Goal: Task Accomplishment & Management: Complete application form

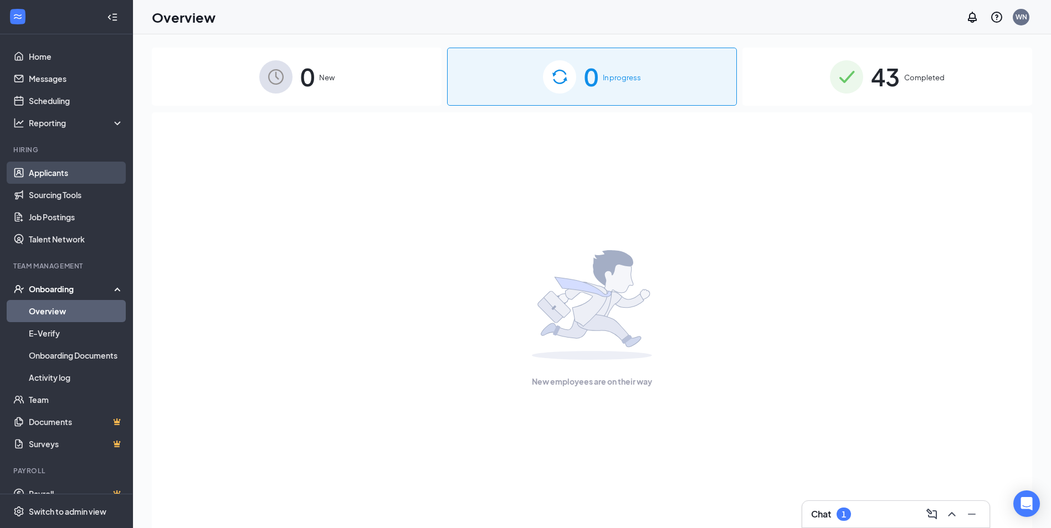
click at [61, 174] on link "Applicants" at bounding box center [76, 173] width 95 height 22
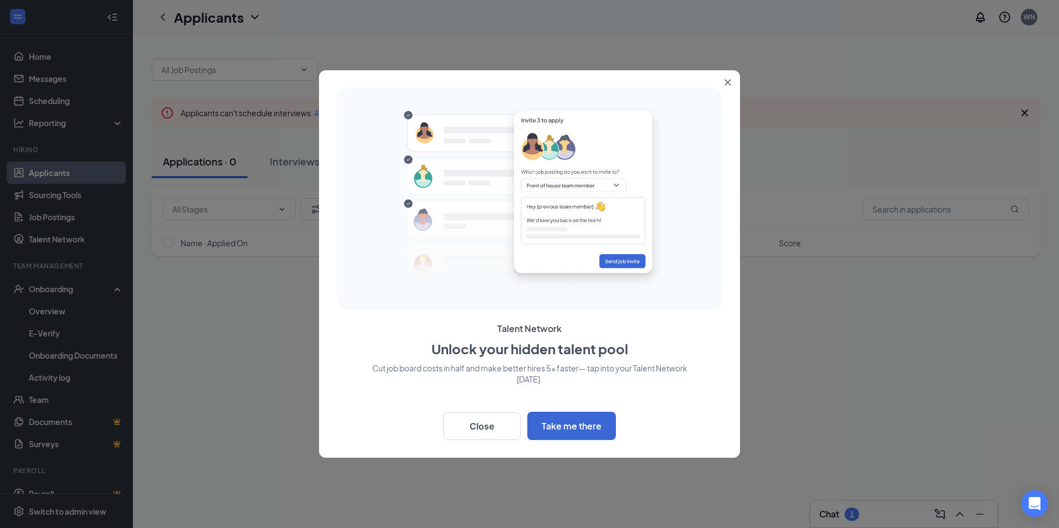
click at [727, 80] on icon "Close" at bounding box center [728, 82] width 7 height 7
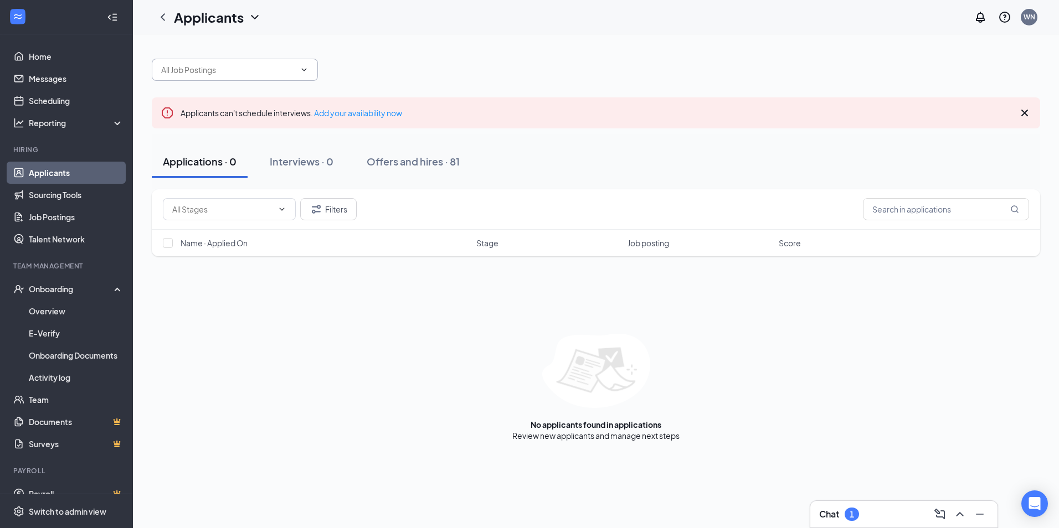
click at [303, 70] on icon "ChevronDown" at bounding box center [304, 69] width 9 height 9
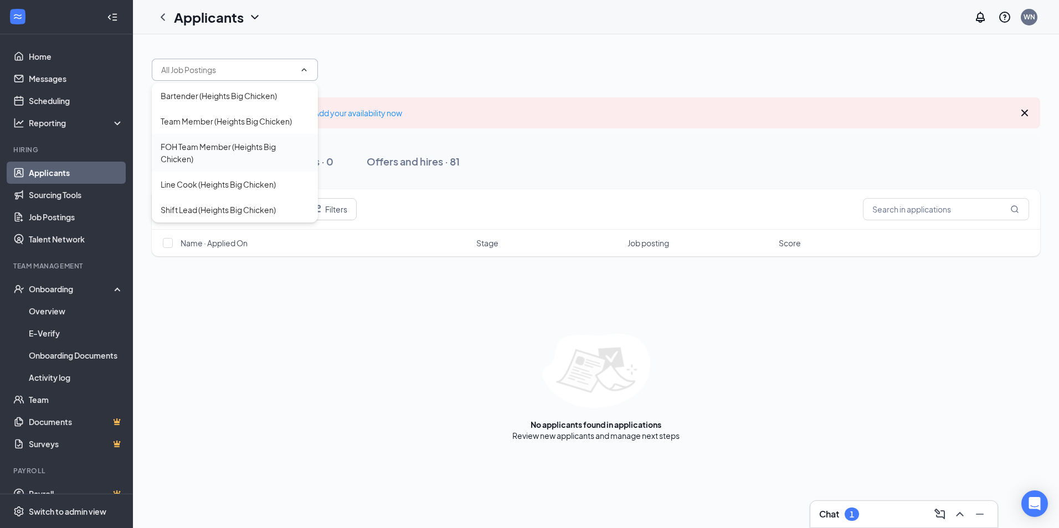
click at [215, 146] on div "FOH Team Member (Heights Big Chicken)" at bounding box center [235, 153] width 148 height 24
type input "FOH Team Member (Heights Big Chicken)"
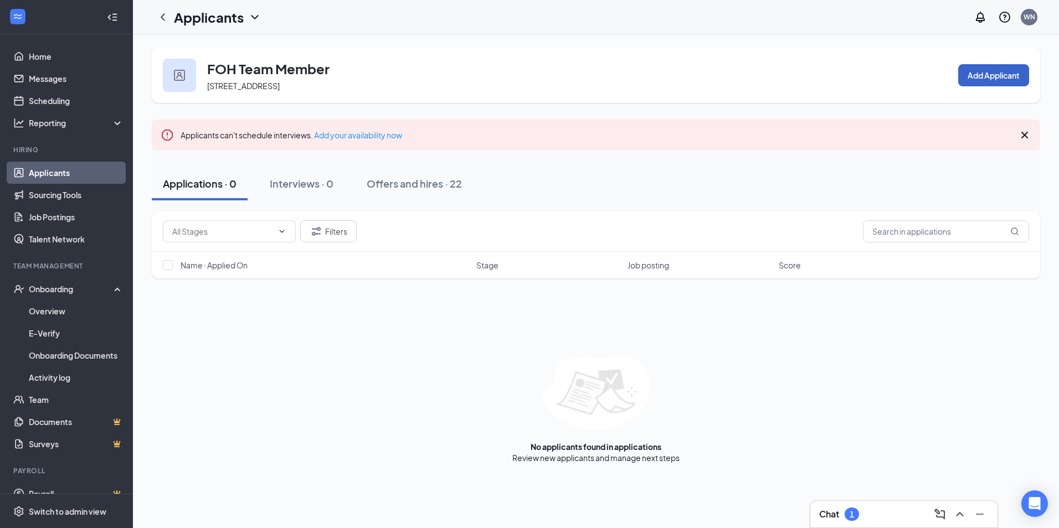
click at [1000, 78] on button "Add Applicant" at bounding box center [993, 75] width 71 height 22
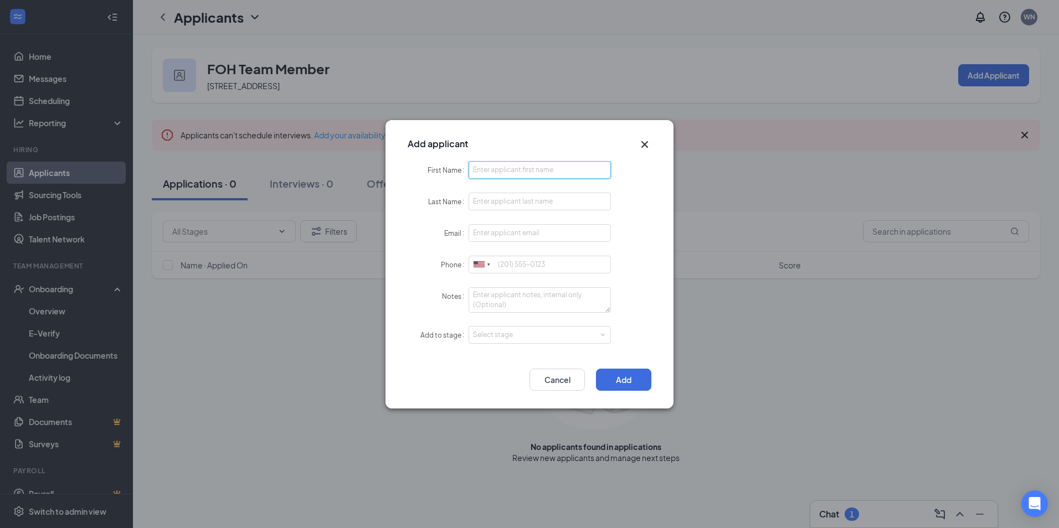
click at [524, 170] on input "First Name" at bounding box center [540, 170] width 142 height 18
type input "[PERSON_NAME]"
click at [514, 203] on input "Last Name" at bounding box center [540, 202] width 142 height 18
type input "[PERSON_NAME]"
click at [510, 234] on input "Email" at bounding box center [540, 233] width 142 height 18
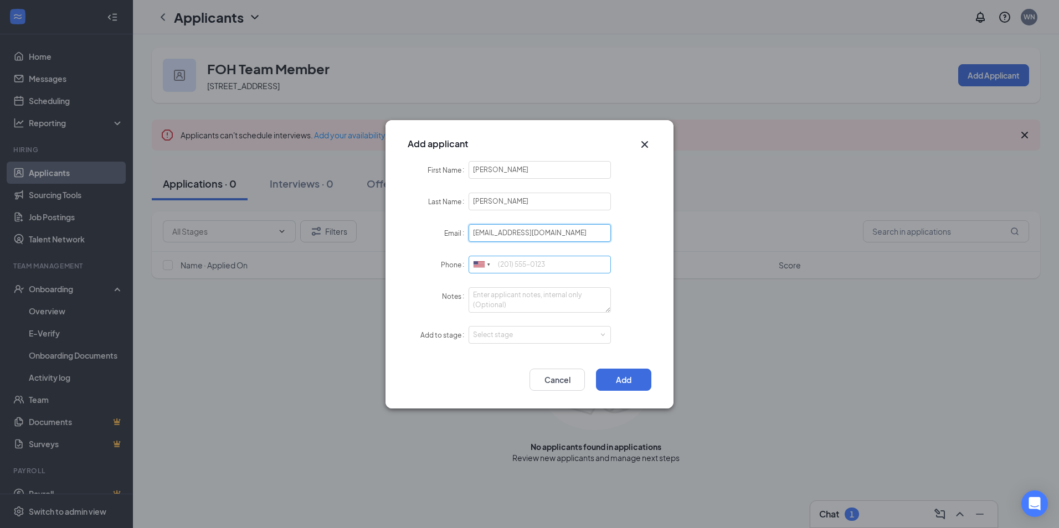
type input "[EMAIL_ADDRESS][DOMAIN_NAME]"
click at [548, 267] on input "Phone" at bounding box center [540, 265] width 142 height 18
click at [555, 337] on div "Select stage" at bounding box center [537, 335] width 129 height 11
type input "7135843576"
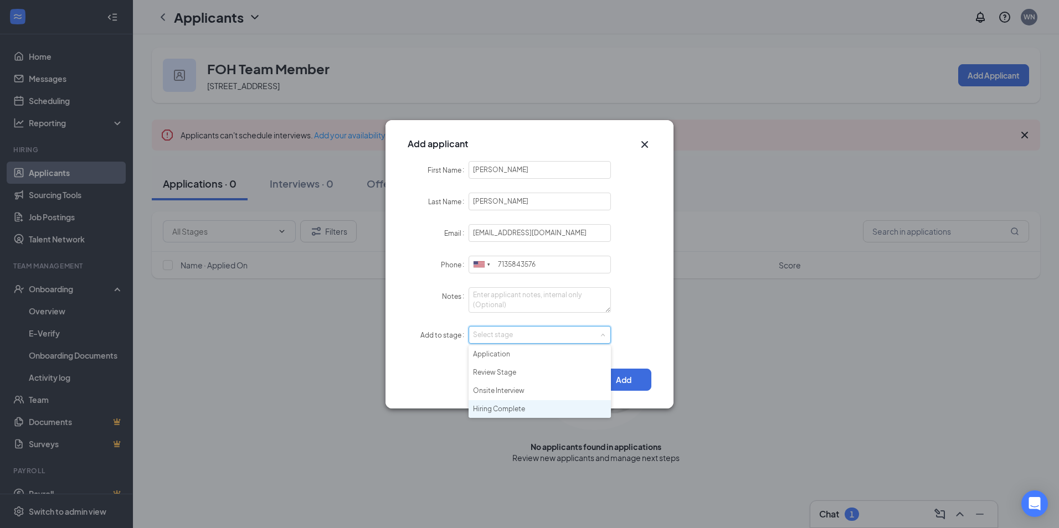
click at [507, 410] on li "Hiring Complete" at bounding box center [540, 409] width 142 height 18
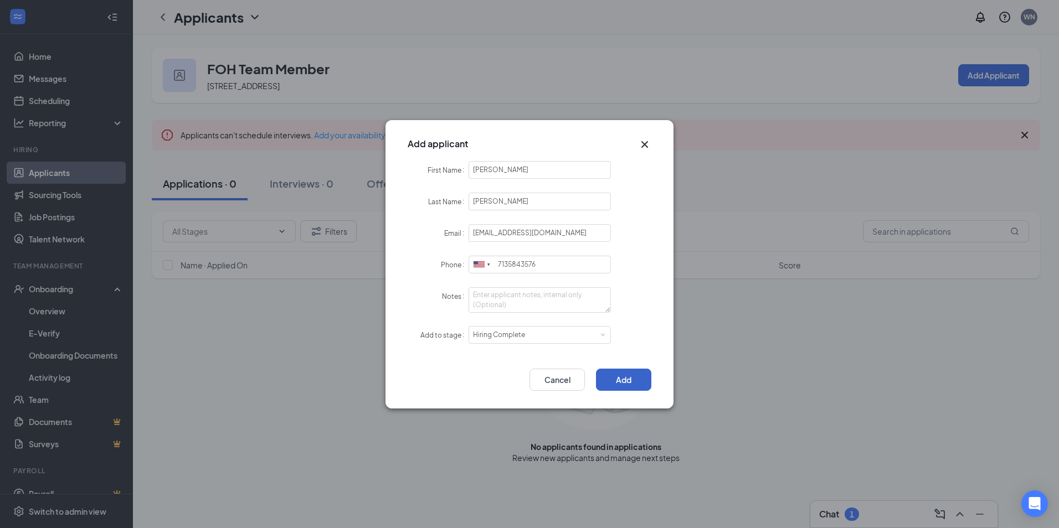
click at [631, 376] on button "Add" at bounding box center [623, 380] width 55 height 22
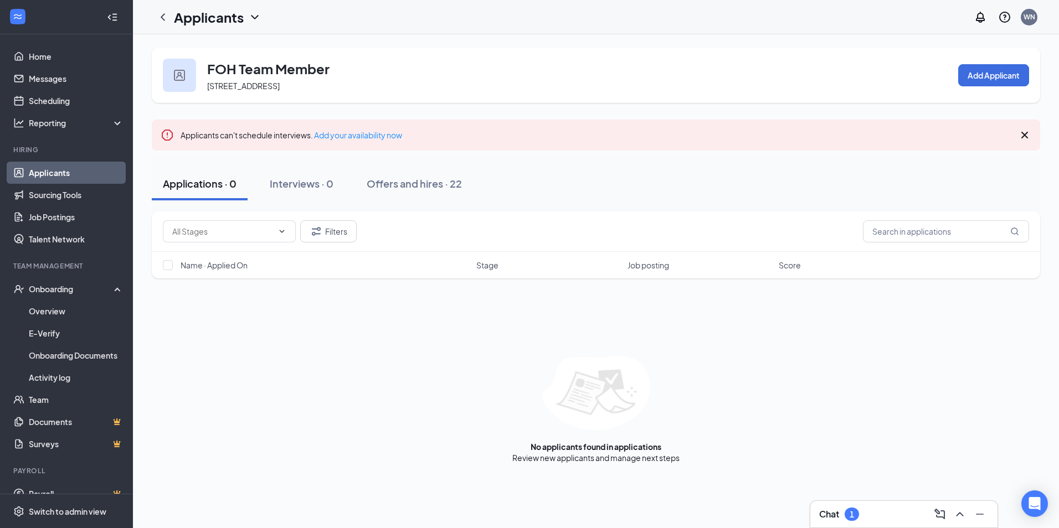
click at [63, 176] on link "Applicants" at bounding box center [76, 173] width 95 height 22
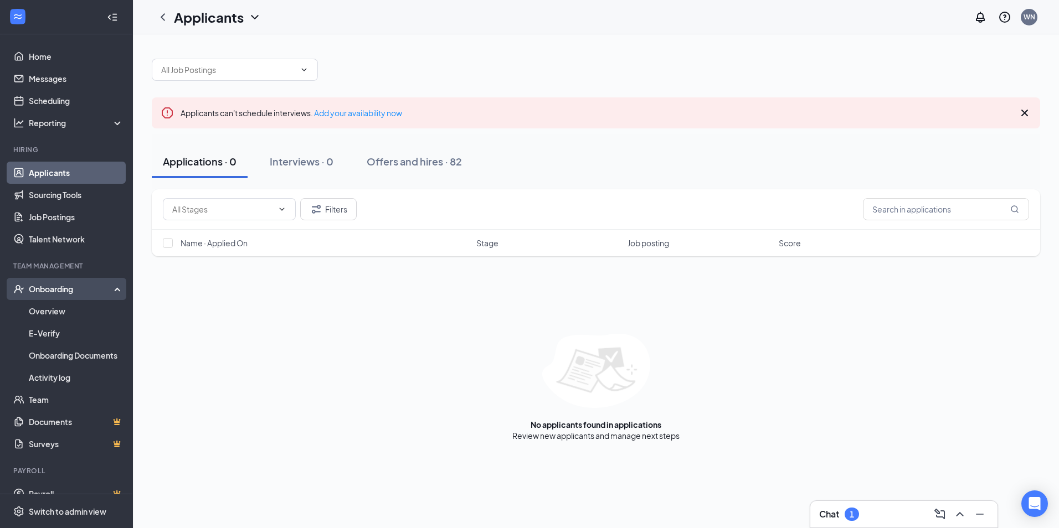
click at [42, 286] on div "Onboarding" at bounding box center [71, 289] width 85 height 11
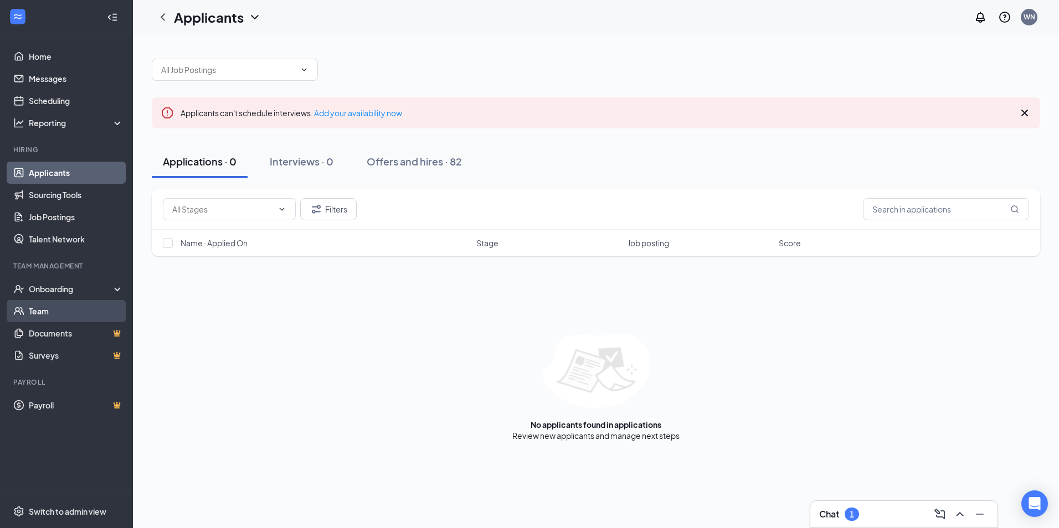
click at [41, 315] on link "Team" at bounding box center [76, 311] width 95 height 22
click at [928, 212] on input "text" at bounding box center [946, 209] width 166 height 22
type input "[PERSON_NAME]"
click at [1012, 207] on icon "MagnifyingGlass" at bounding box center [1014, 209] width 7 height 7
click at [44, 311] on link "Team" at bounding box center [76, 311] width 95 height 22
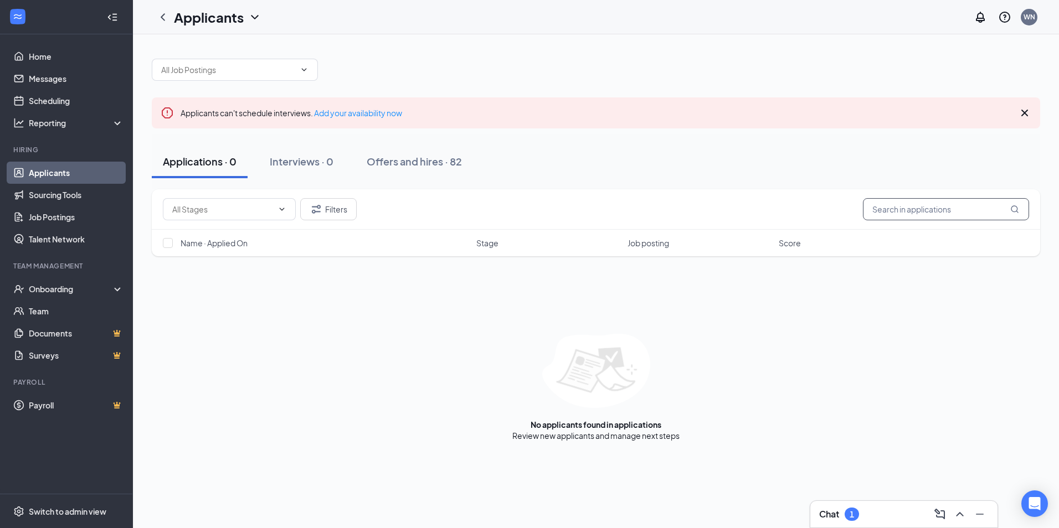
click at [905, 210] on input "text" at bounding box center [946, 209] width 166 height 22
type input "[PERSON_NAME]"
click at [43, 213] on link "Job Postings" at bounding box center [76, 217] width 95 height 22
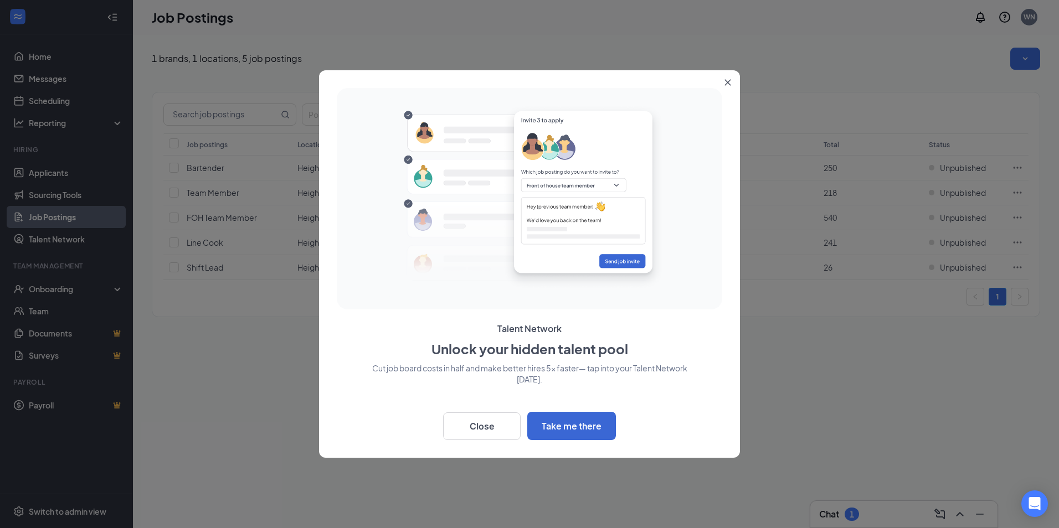
click at [730, 81] on icon "Close" at bounding box center [728, 83] width 6 height 6
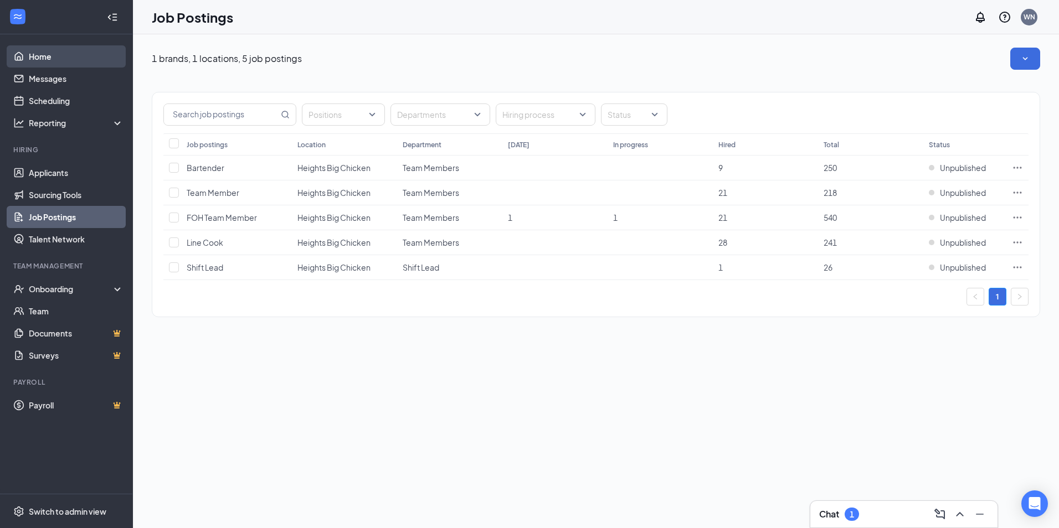
click at [38, 59] on link "Home" at bounding box center [76, 56] width 95 height 22
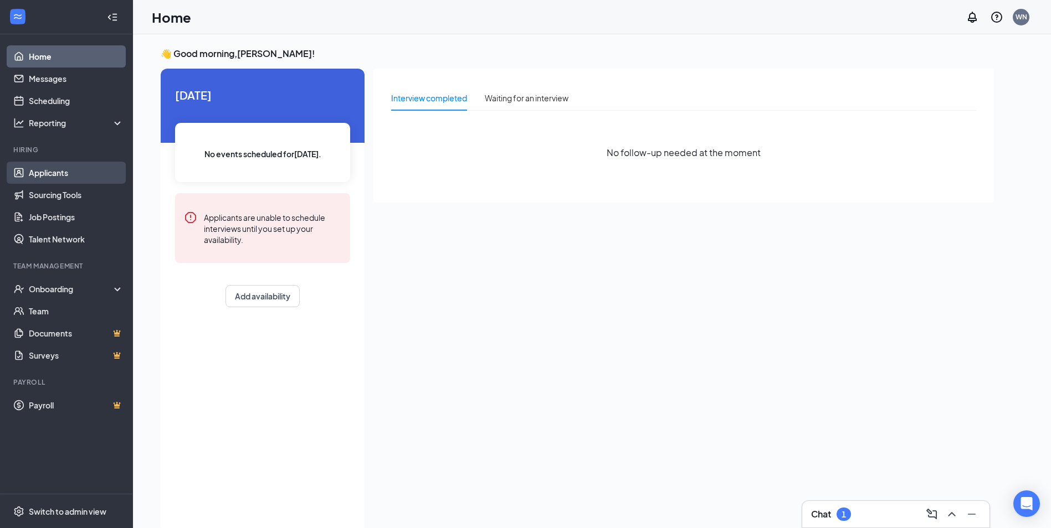
click at [39, 174] on link "Applicants" at bounding box center [76, 173] width 95 height 22
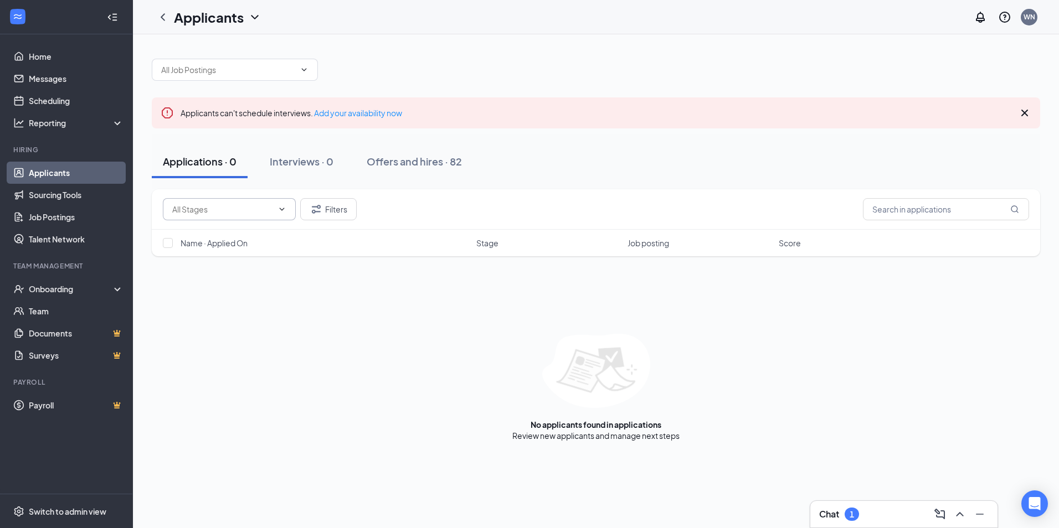
click at [271, 209] on input "text" at bounding box center [222, 209] width 101 height 12
click at [272, 209] on input "text" at bounding box center [222, 209] width 101 height 12
click at [520, 213] on div "Filters" at bounding box center [596, 209] width 866 height 22
click at [928, 207] on input "text" at bounding box center [946, 209] width 166 height 22
type input "[PERSON_NAME]"
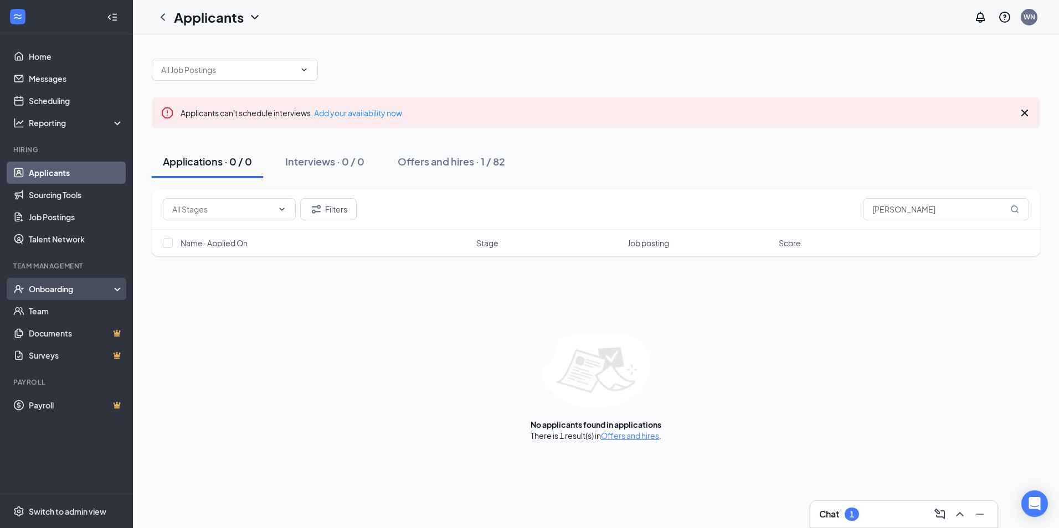
click at [63, 286] on div "Onboarding" at bounding box center [71, 289] width 85 height 11
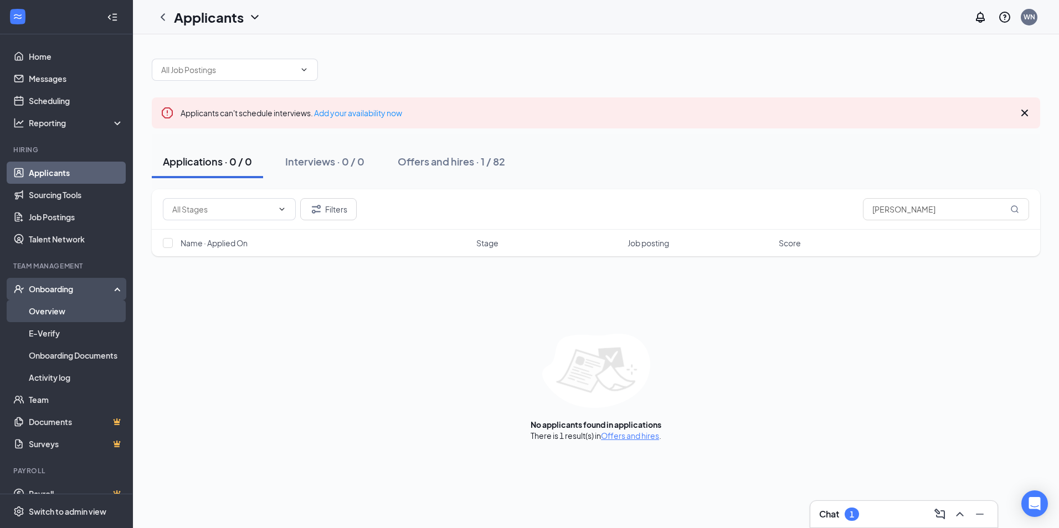
click at [61, 312] on link "Overview" at bounding box center [76, 311] width 95 height 22
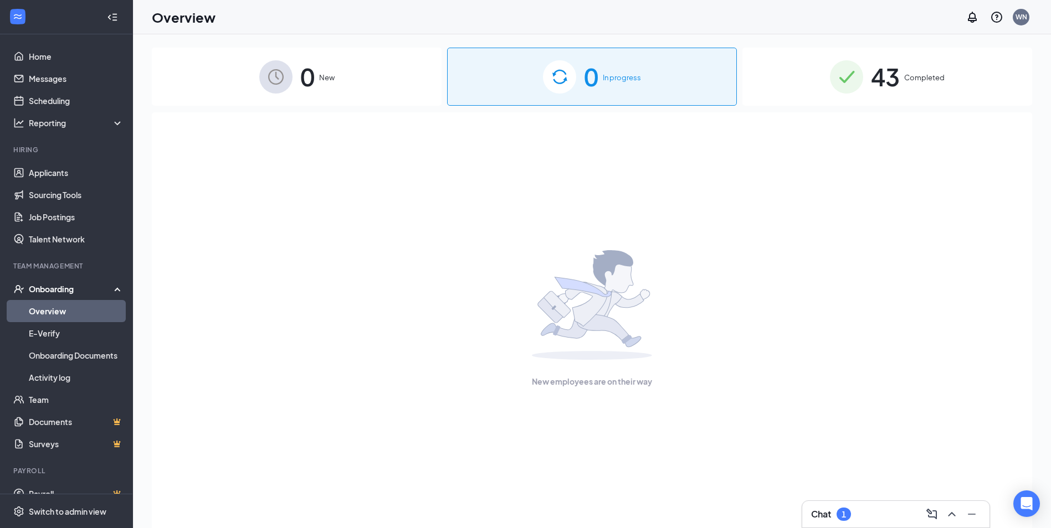
click at [834, 513] on div "Chat 1" at bounding box center [831, 514] width 40 height 13
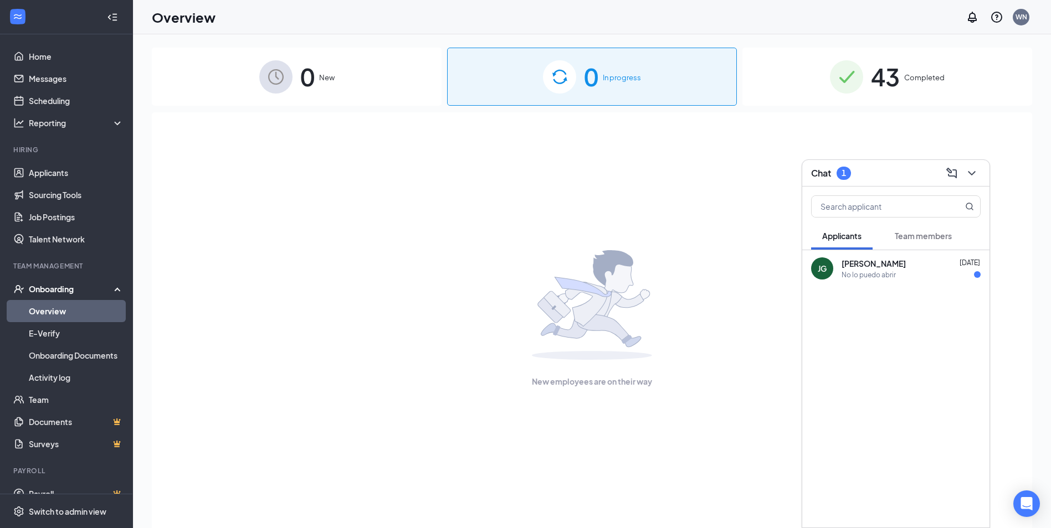
drag, startPoint x: 921, startPoint y: 268, endPoint x: 719, endPoint y: 237, distance: 204.6
click at [712, 239] on div "New employees are on their way" at bounding box center [592, 318] width 856 height 413
click at [863, 209] on input "text" at bounding box center [877, 206] width 131 height 21
type input "[PERSON_NAME]"
click at [872, 264] on div "Nohelia Luque" at bounding box center [891, 263] width 100 height 11
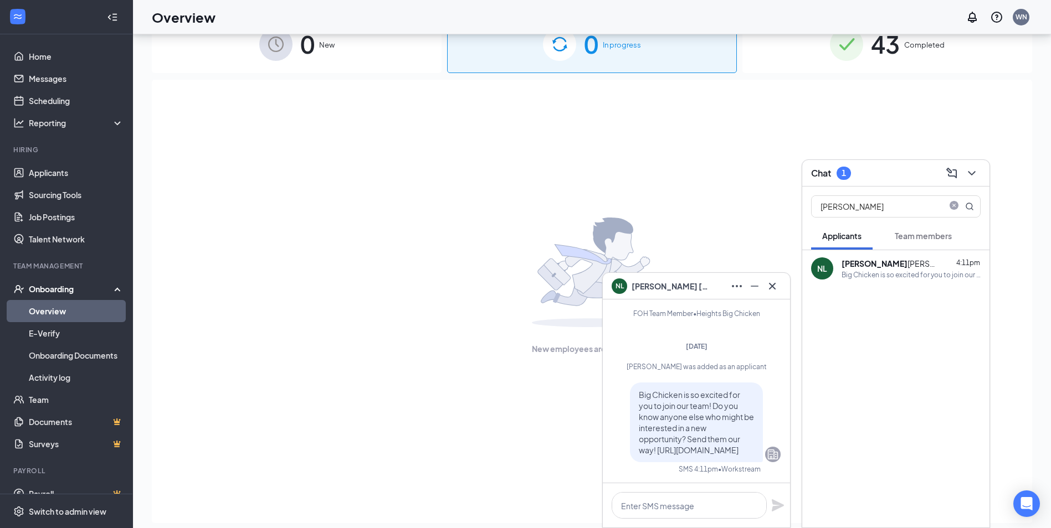
scroll to position [50, 0]
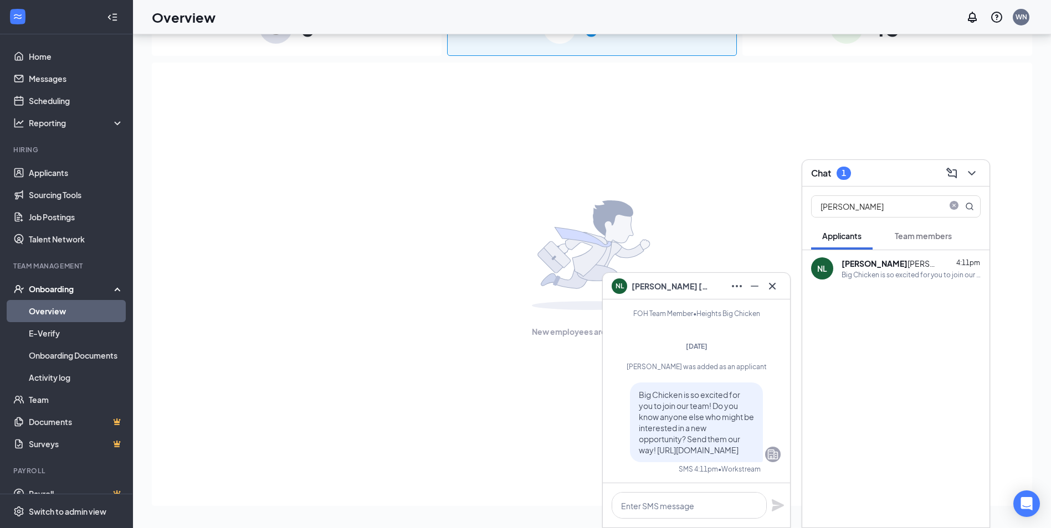
click at [377, 284] on div "New employees are on their way" at bounding box center [592, 269] width 856 height 413
click at [776, 284] on icon "Cross" at bounding box center [772, 286] width 13 height 13
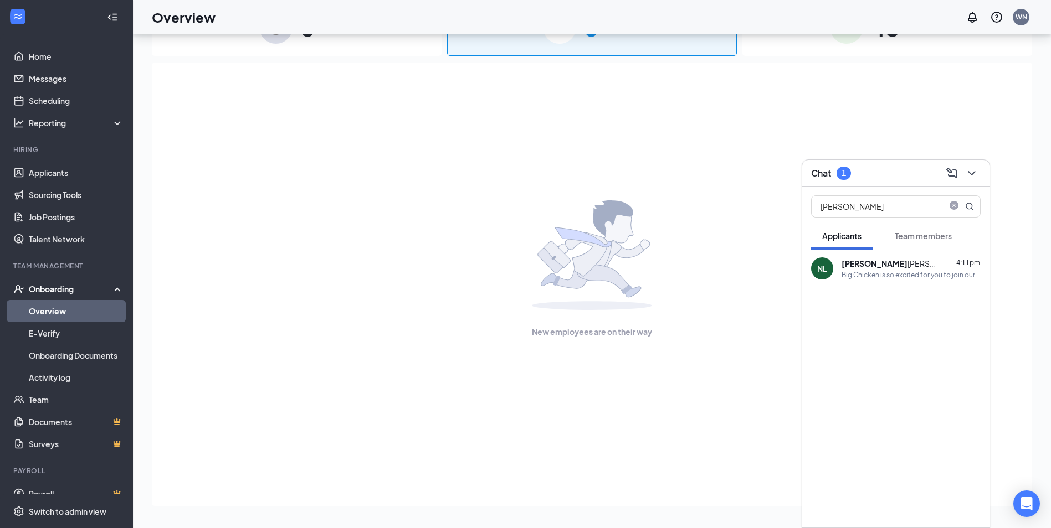
click at [68, 285] on div "Onboarding" at bounding box center [71, 289] width 85 height 11
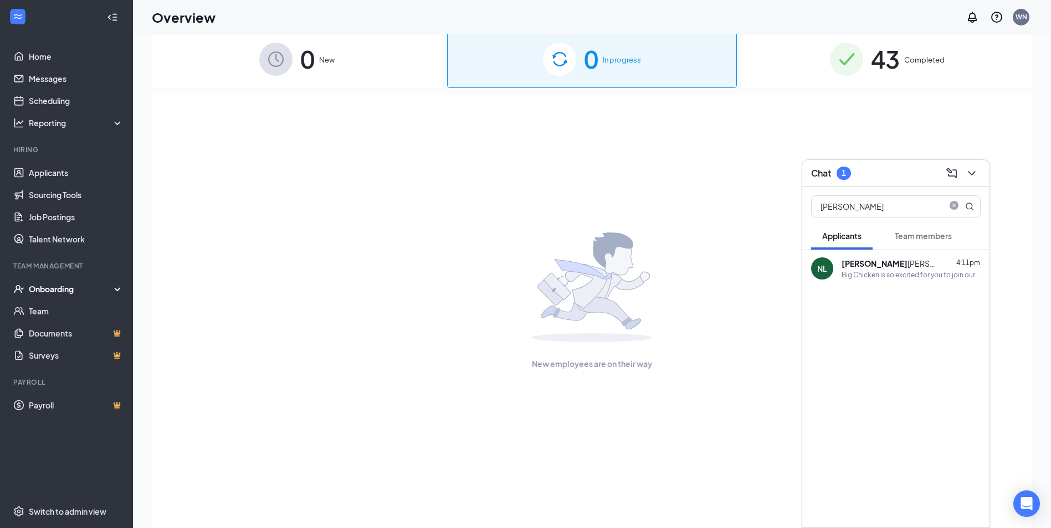
scroll to position [0, 0]
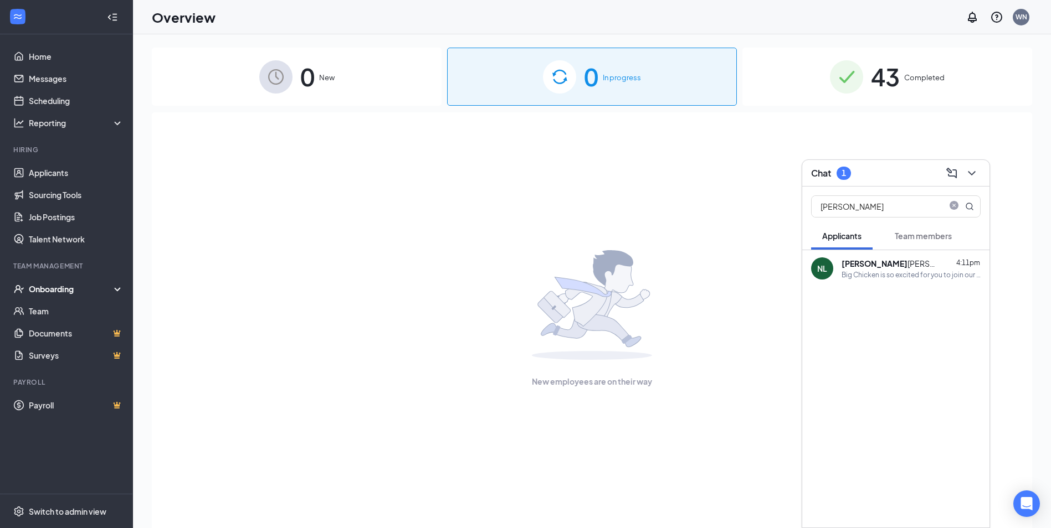
click at [674, 82] on div "0 In progress" at bounding box center [592, 77] width 290 height 58
click at [39, 174] on link "Applicants" at bounding box center [76, 173] width 95 height 22
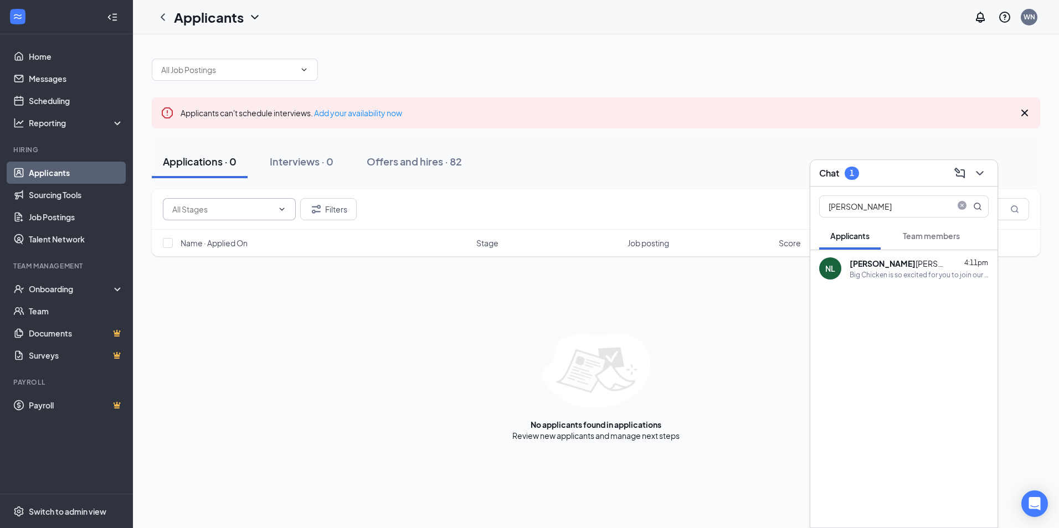
click at [189, 215] on input "text" at bounding box center [222, 209] width 101 height 12
click at [281, 208] on icon "ChevronUp" at bounding box center [282, 209] width 9 height 9
click at [206, 210] on input "text" at bounding box center [222, 209] width 101 height 12
click at [217, 323] on div "Filters Name · Applied On Stage Job posting Score No applicants found in applic…" at bounding box center [596, 315] width 889 height 252
click at [797, 330] on div "Filters Name · Applied On Stage Job posting Score No applicants found in applic…" at bounding box center [596, 315] width 889 height 252
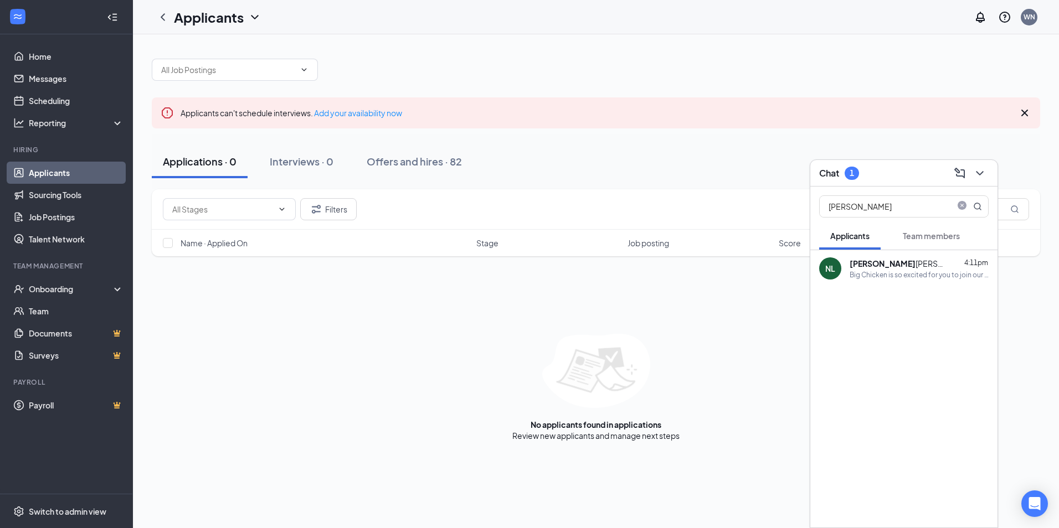
click at [1023, 112] on icon "Cross" at bounding box center [1024, 112] width 13 height 13
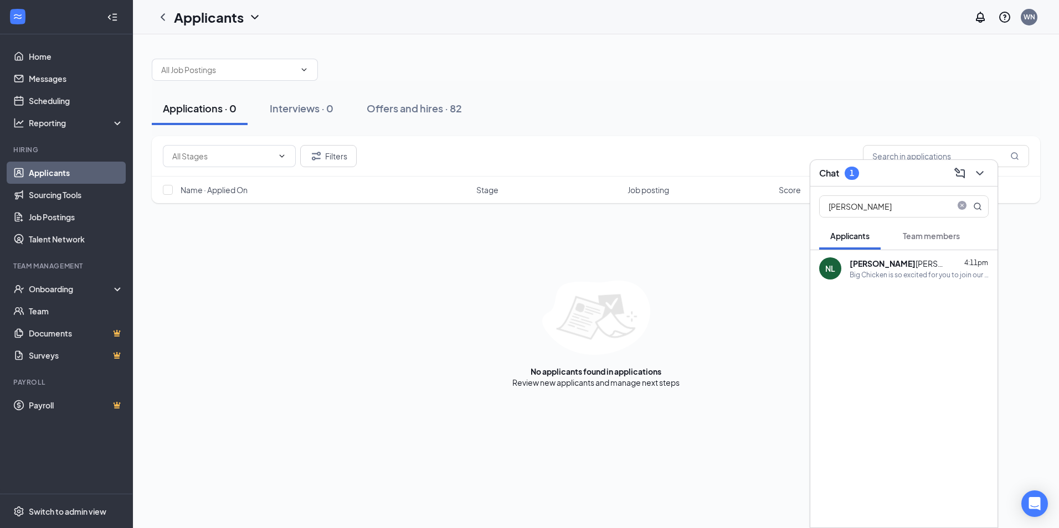
click at [270, 248] on div "Filters Name · Applied On Stage Job posting Score No applicants found in applic…" at bounding box center [596, 262] width 889 height 252
click at [966, 208] on icon "close-circle" at bounding box center [962, 206] width 9 height 9
click at [482, 269] on div "Filters Name · Applied On Stage Job posting Score No applicants found in applic…" at bounding box center [596, 262] width 889 height 252
click at [406, 262] on div "Filters Name · Applied On Stage Job posting Score No applicants found in applic…" at bounding box center [596, 262] width 889 height 252
click at [34, 57] on link "Home" at bounding box center [76, 56] width 95 height 22
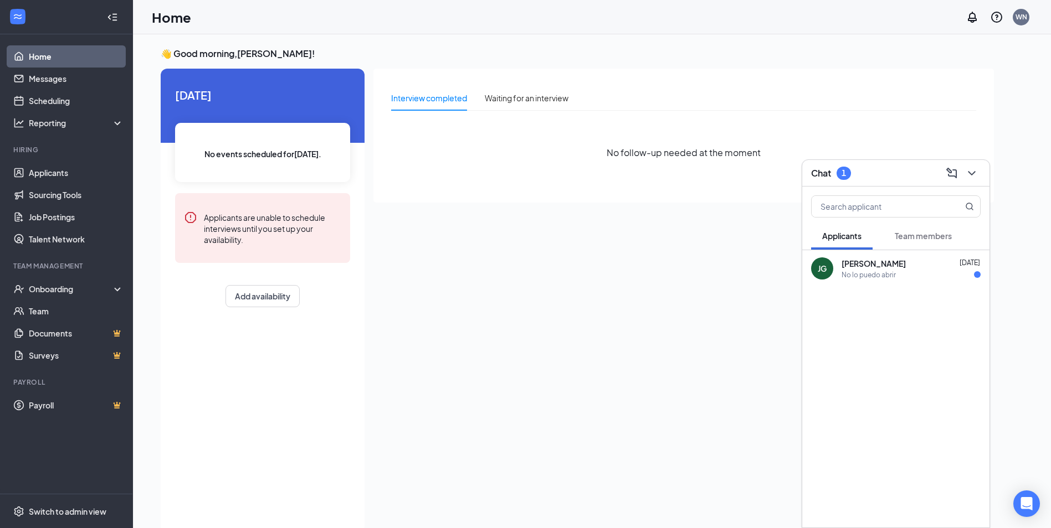
click at [471, 228] on div "Interview completed Waiting for an interview No follow-up needed at the moment" at bounding box center [683, 298] width 620 height 458
click at [58, 294] on div "Onboarding" at bounding box center [71, 289] width 85 height 11
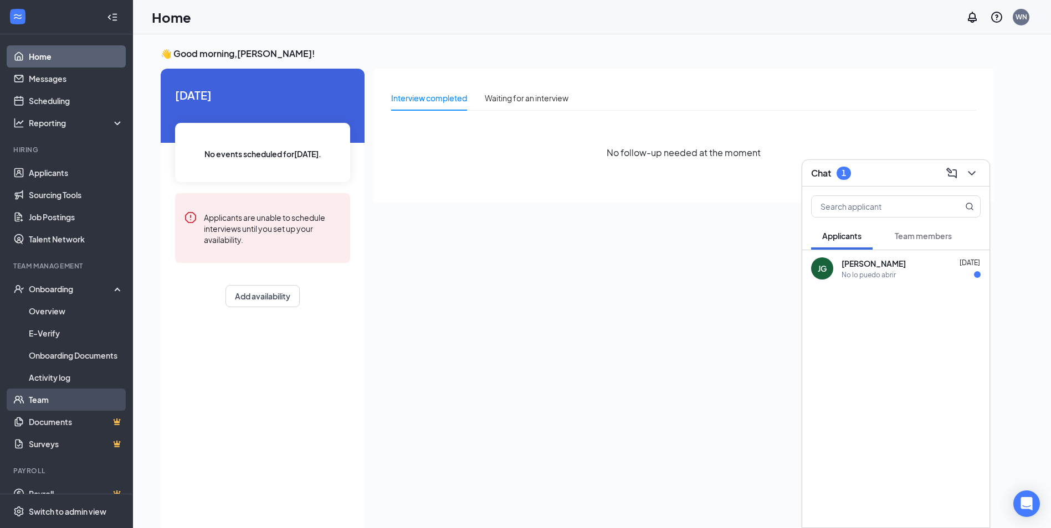
click at [59, 403] on link "Team" at bounding box center [76, 400] width 95 height 22
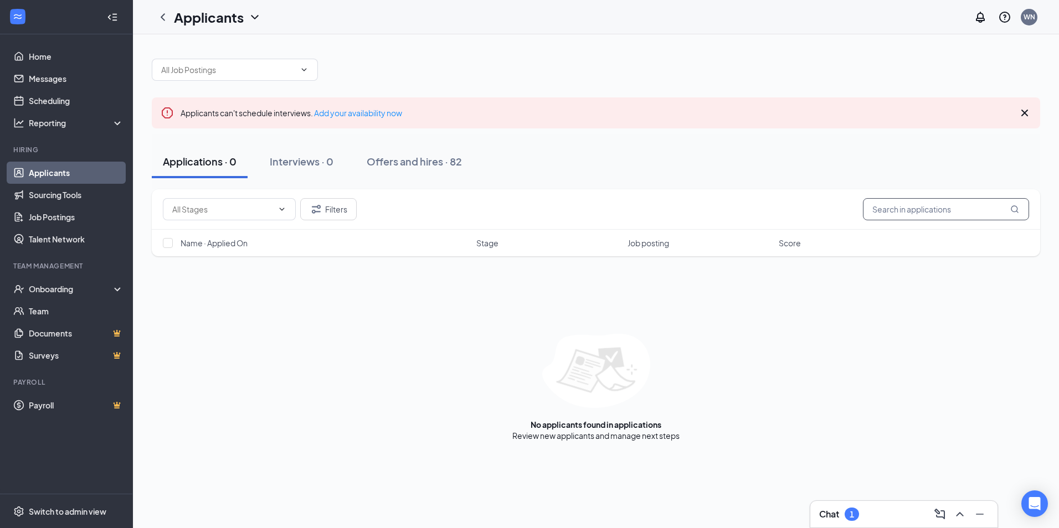
click at [928, 212] on input "text" at bounding box center [946, 209] width 166 height 22
type input "n"
type input "[PERSON_NAME]"
click at [39, 287] on div "Onboarding" at bounding box center [71, 289] width 85 height 11
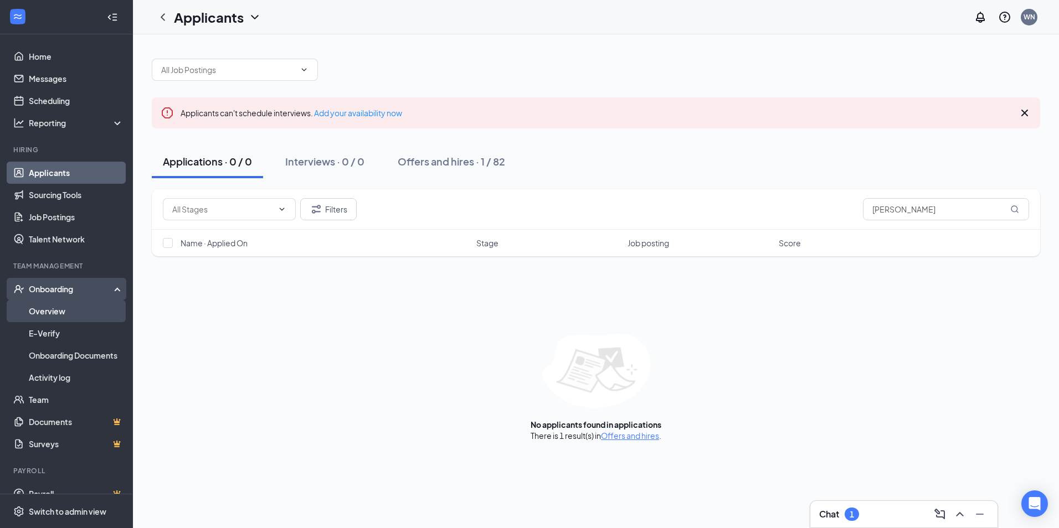
click at [52, 315] on link "Overview" at bounding box center [76, 311] width 95 height 22
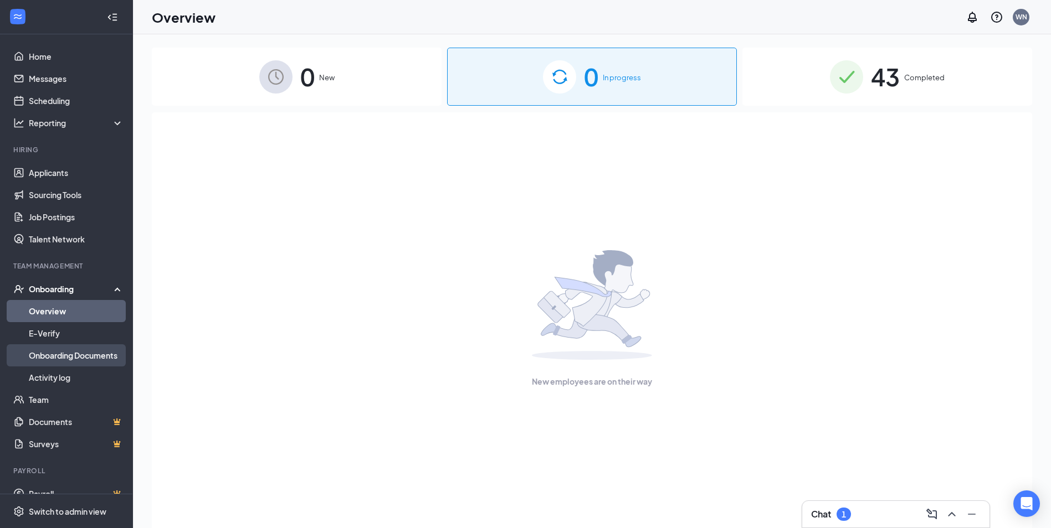
click at [52, 357] on link "Onboarding Documents" at bounding box center [76, 356] width 95 height 22
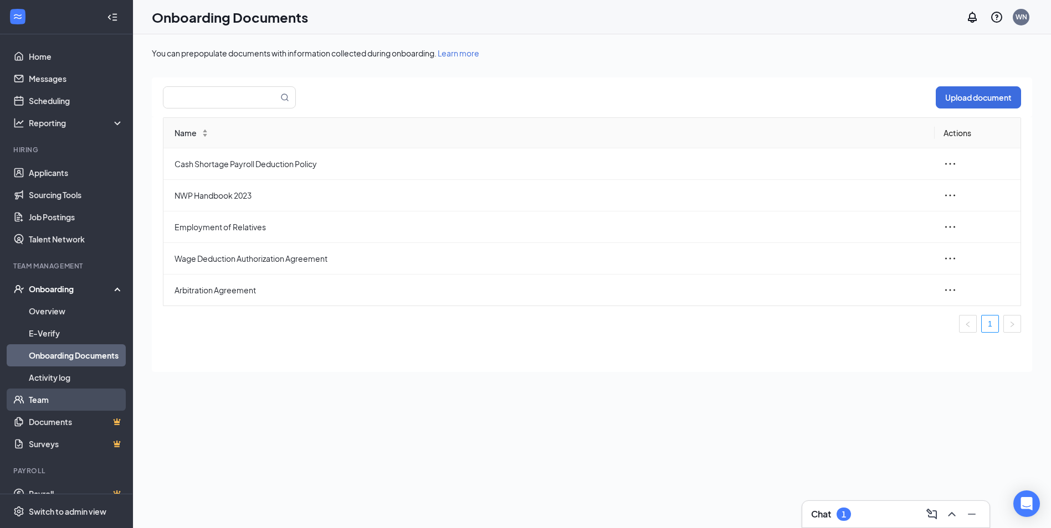
click at [52, 398] on link "Team" at bounding box center [76, 400] width 95 height 22
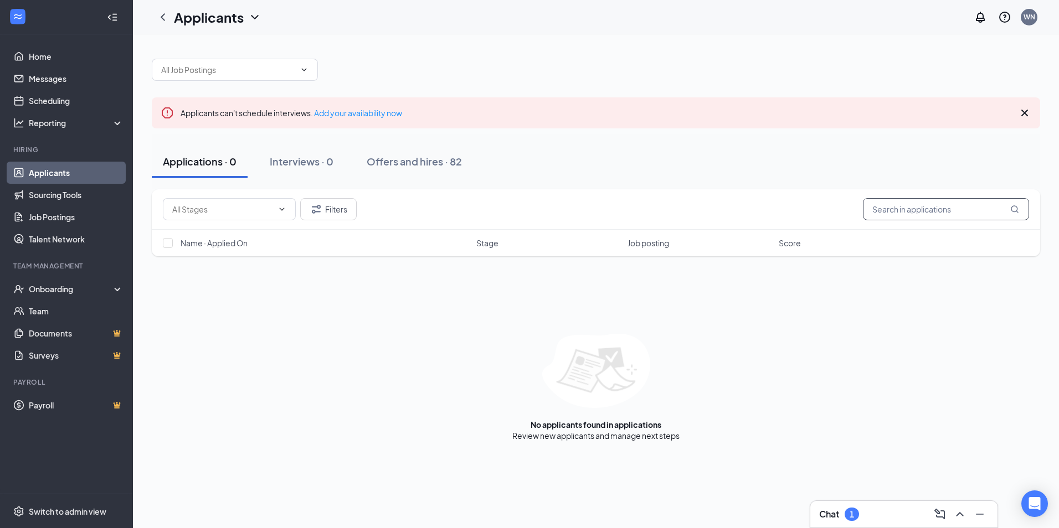
click at [885, 207] on input "text" at bounding box center [946, 209] width 166 height 22
click at [203, 69] on input "text" at bounding box center [228, 70] width 134 height 12
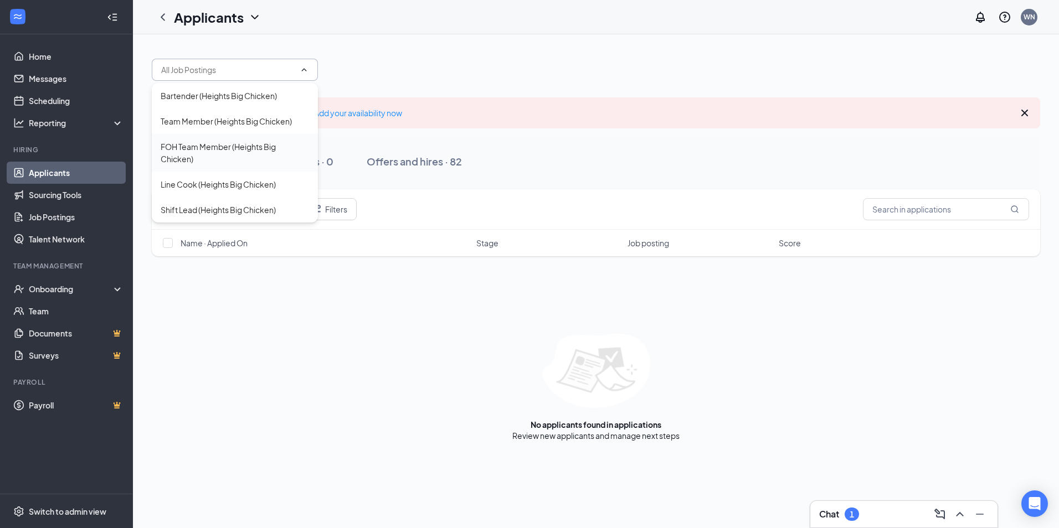
click at [249, 156] on div "FOH Team Member (Heights Big Chicken)" at bounding box center [235, 153] width 148 height 24
type input "FOH Team Member (Heights Big Chicken)"
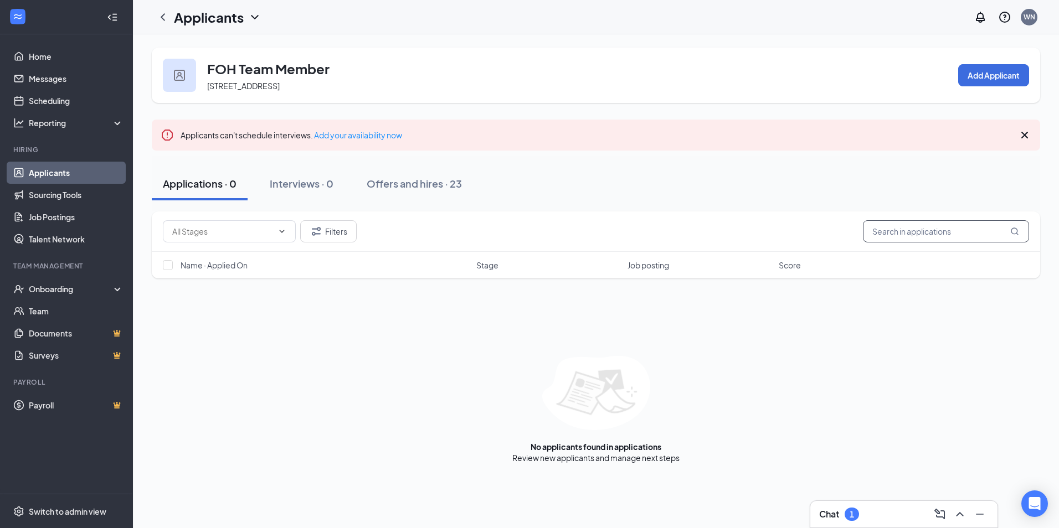
click at [936, 233] on input "text" at bounding box center [946, 231] width 166 height 22
type input "[PERSON_NAME]"
click at [1018, 228] on icon "MagnifyingGlass" at bounding box center [1014, 231] width 9 height 9
click at [63, 288] on div "Onboarding" at bounding box center [71, 289] width 85 height 11
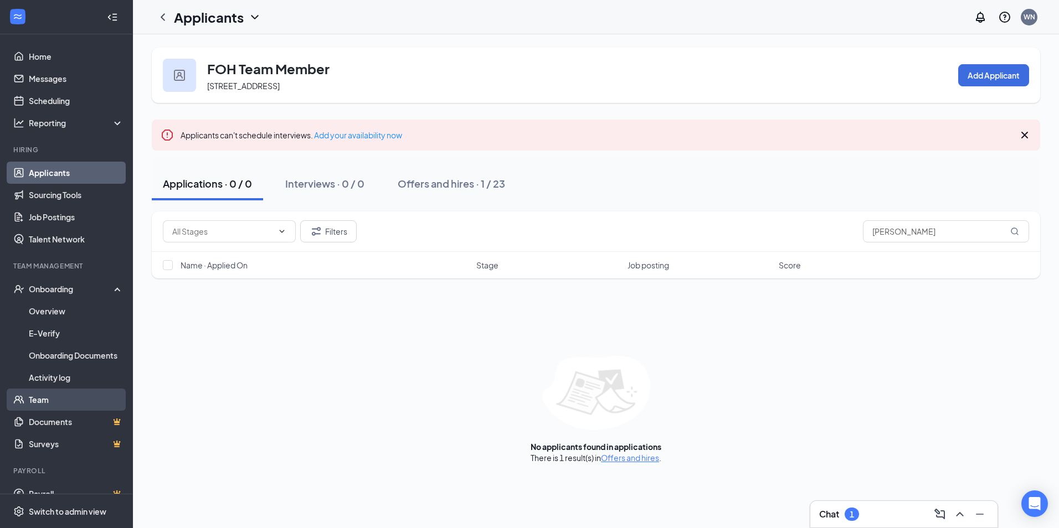
click at [34, 396] on link "Team" at bounding box center [76, 400] width 95 height 22
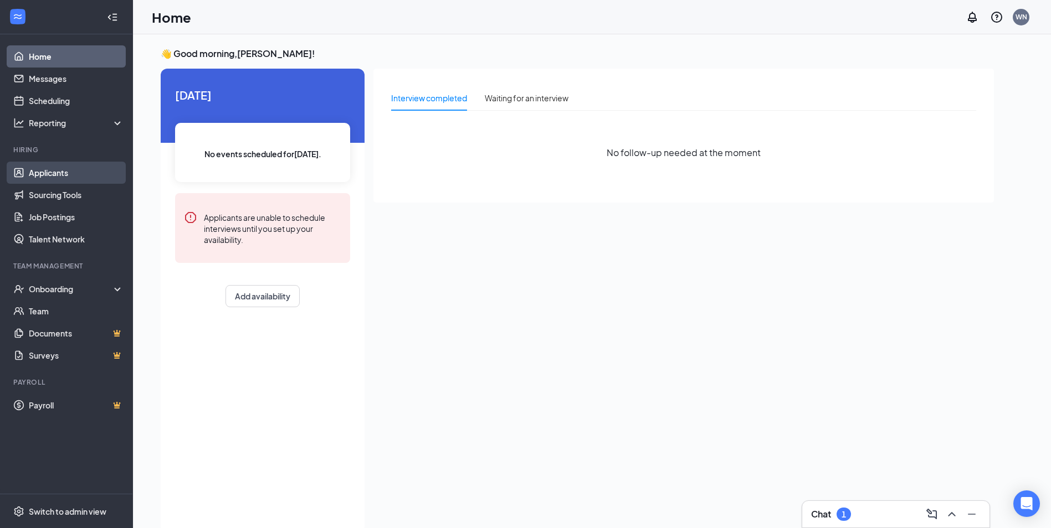
click at [46, 173] on link "Applicants" at bounding box center [76, 173] width 95 height 22
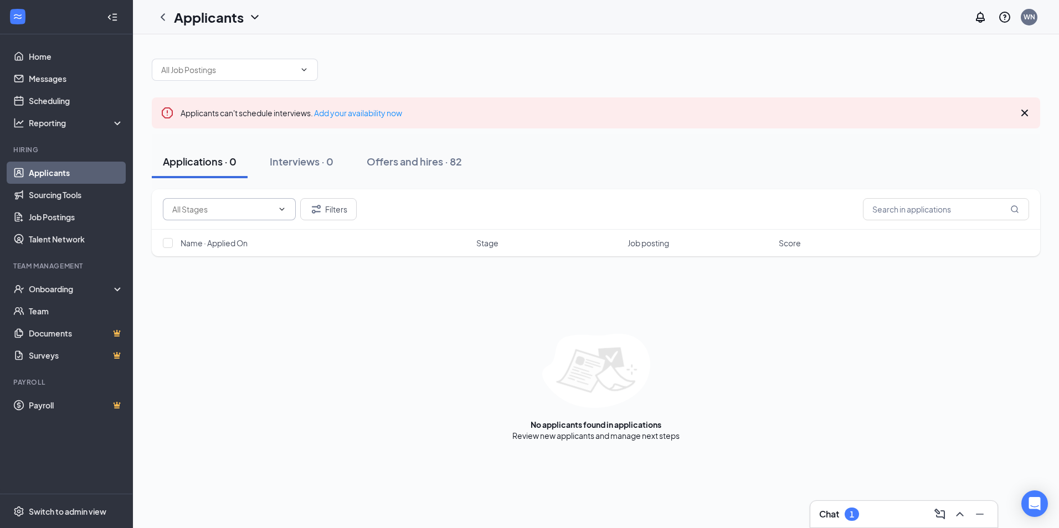
click at [279, 211] on icon "ChevronDown" at bounding box center [282, 209] width 9 height 9
click at [279, 208] on icon "ChevronUp" at bounding box center [282, 209] width 9 height 9
click at [275, 69] on input "text" at bounding box center [228, 70] width 134 height 12
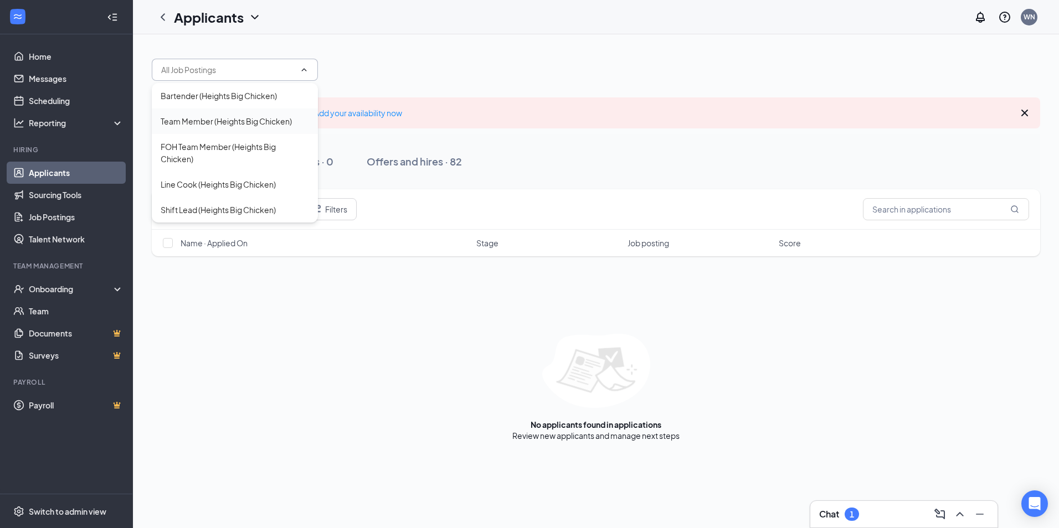
click at [249, 123] on div "Team Member (Heights Big Chicken)" at bounding box center [226, 121] width 131 height 12
type input "Team Member (Heights Big Chicken)"
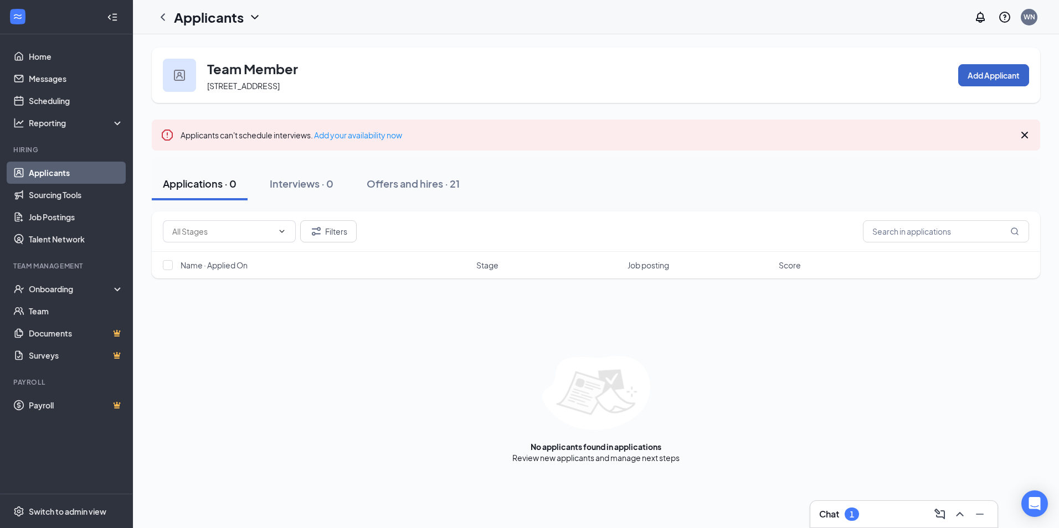
click at [990, 80] on button "Add Applicant" at bounding box center [993, 75] width 71 height 22
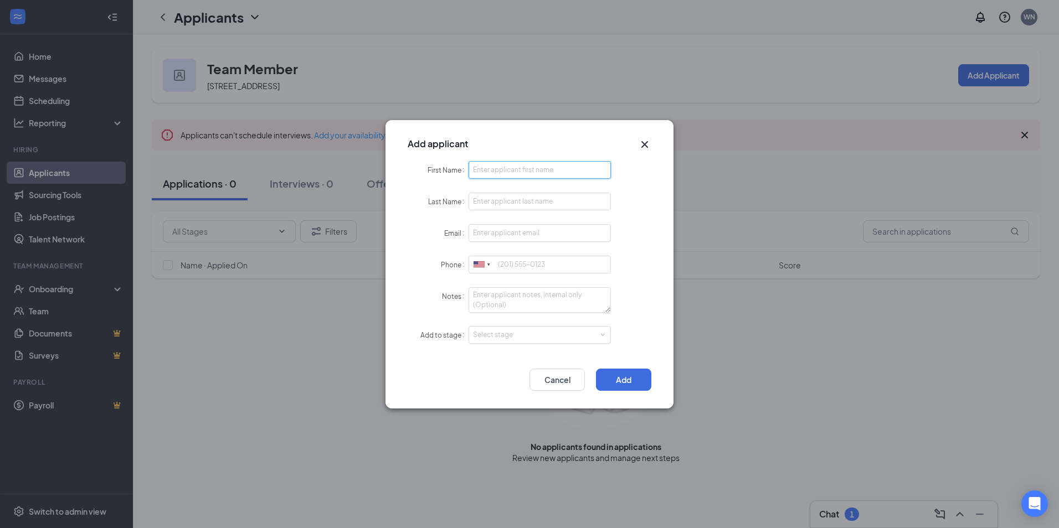
click at [579, 171] on input "First Name" at bounding box center [540, 170] width 142 height 18
type input "[PERSON_NAME]"
type input "[EMAIL_ADDRESS][DOMAIN_NAME]"
click at [526, 267] on input "Phone" at bounding box center [540, 265] width 142 height 18
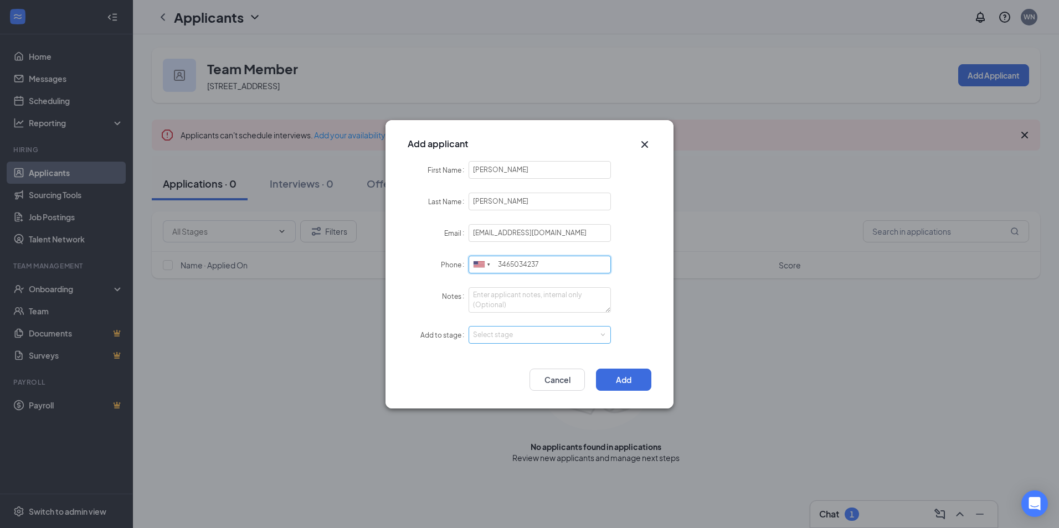
click at [531, 335] on div "Select stage" at bounding box center [537, 335] width 129 height 11
type input "3465034237"
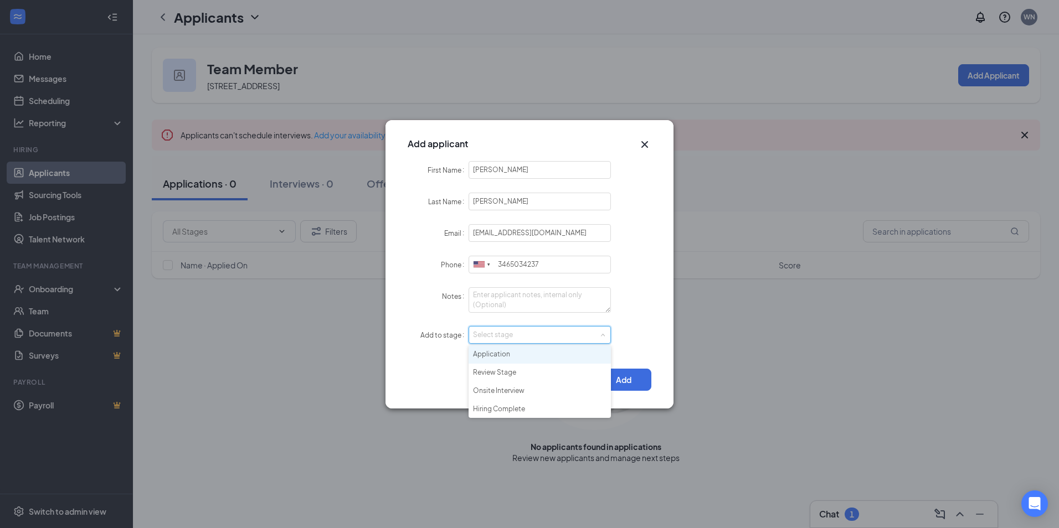
click at [521, 356] on li "Application" at bounding box center [540, 355] width 142 height 18
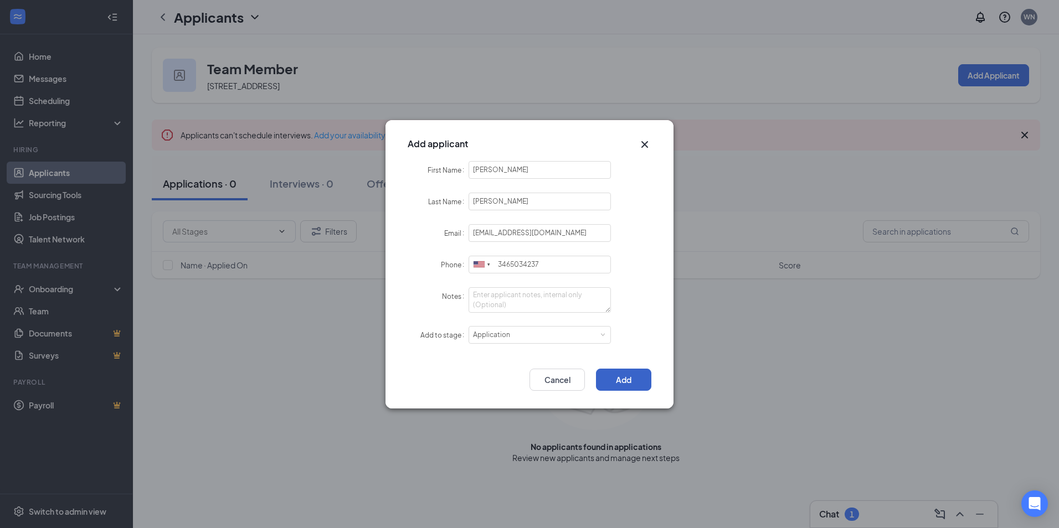
click at [622, 381] on button "Add" at bounding box center [623, 380] width 55 height 22
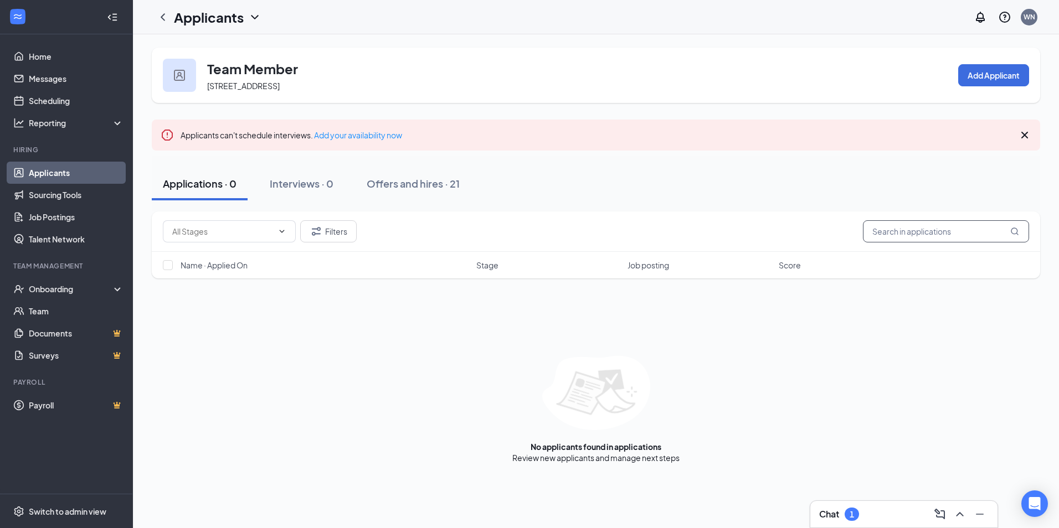
click at [915, 229] on input "text" at bounding box center [946, 231] width 166 height 22
type input "[PERSON_NAME]"
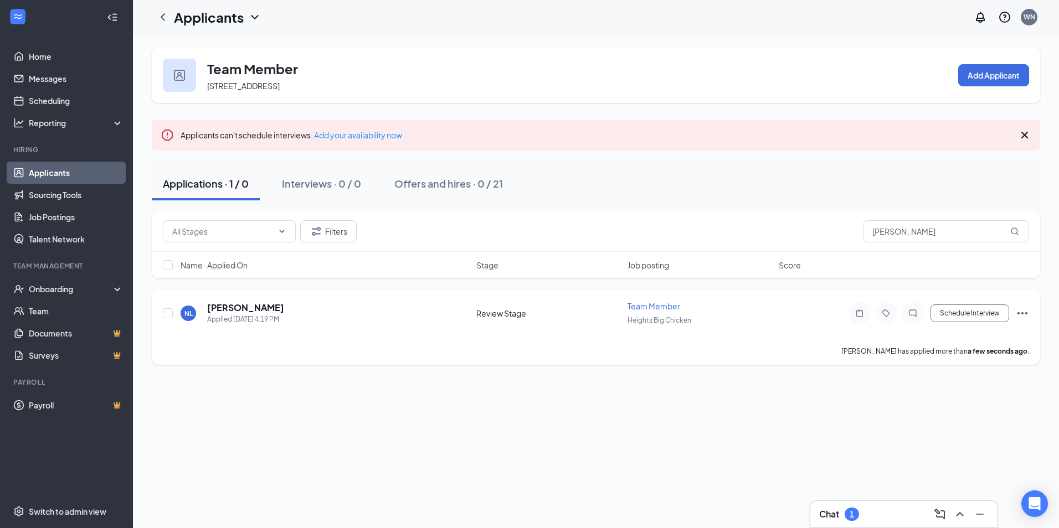
click at [1021, 315] on icon "Ellipses" at bounding box center [1022, 313] width 13 height 13
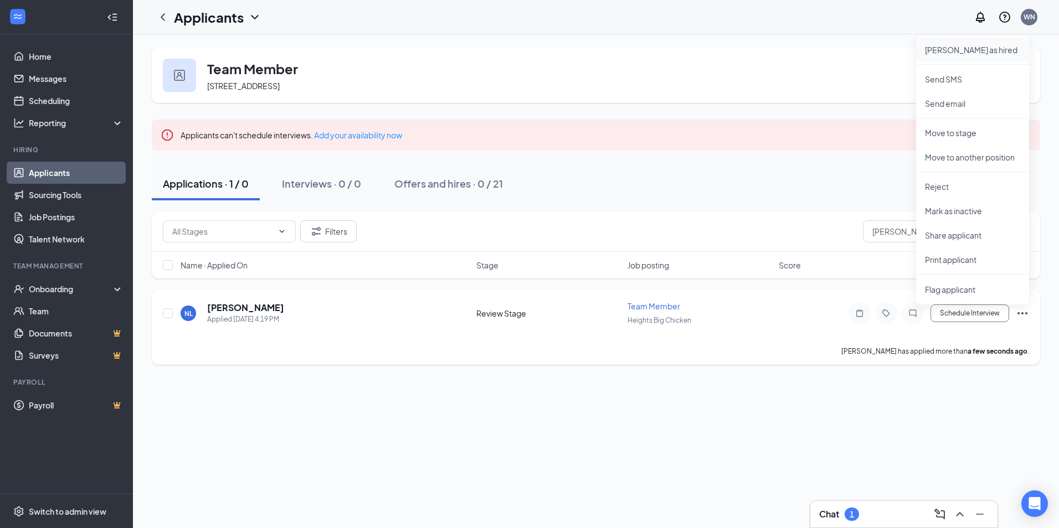
click at [962, 52] on p "Mark as hired" at bounding box center [972, 49] width 95 height 11
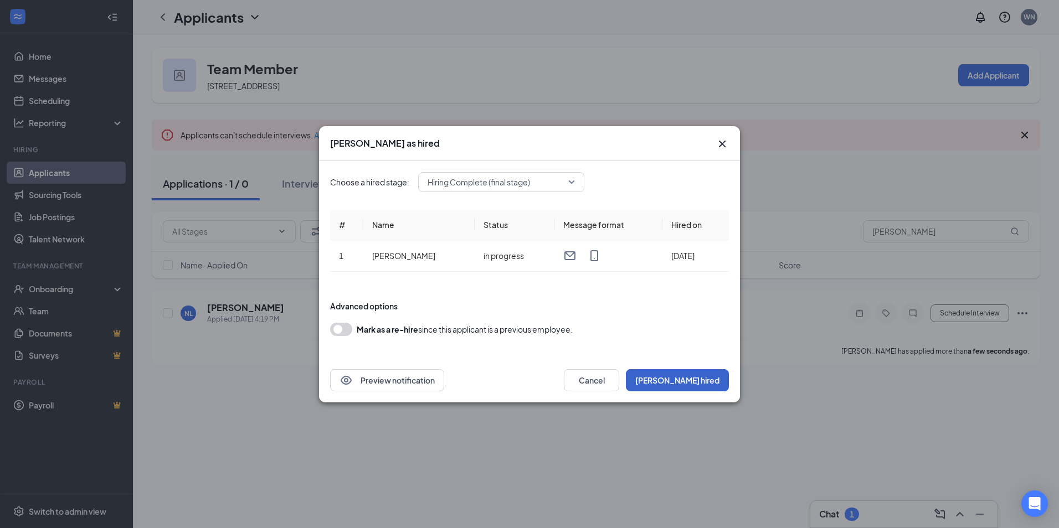
click at [707, 376] on button "Mark hired" at bounding box center [677, 380] width 103 height 22
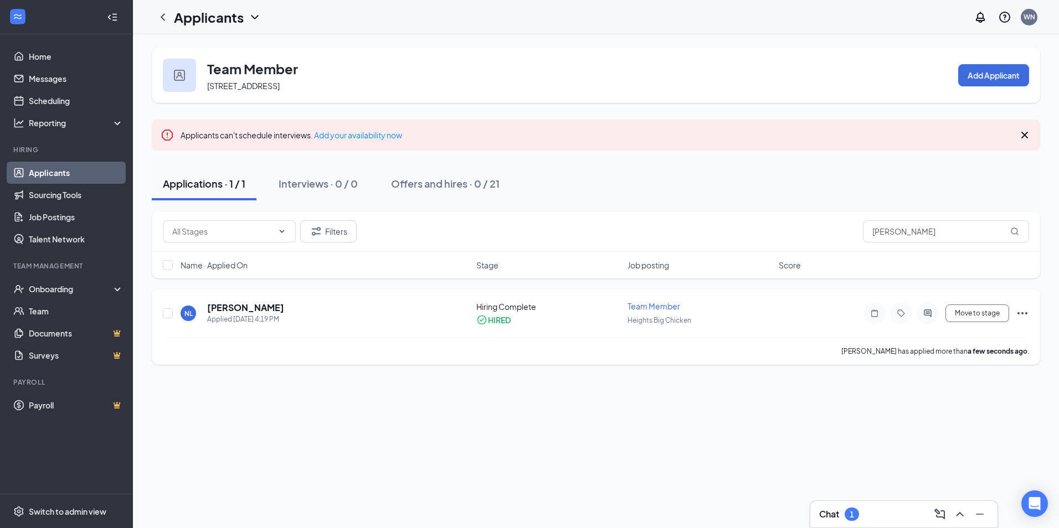
click at [1021, 313] on icon "Ellipses" at bounding box center [1022, 313] width 13 height 13
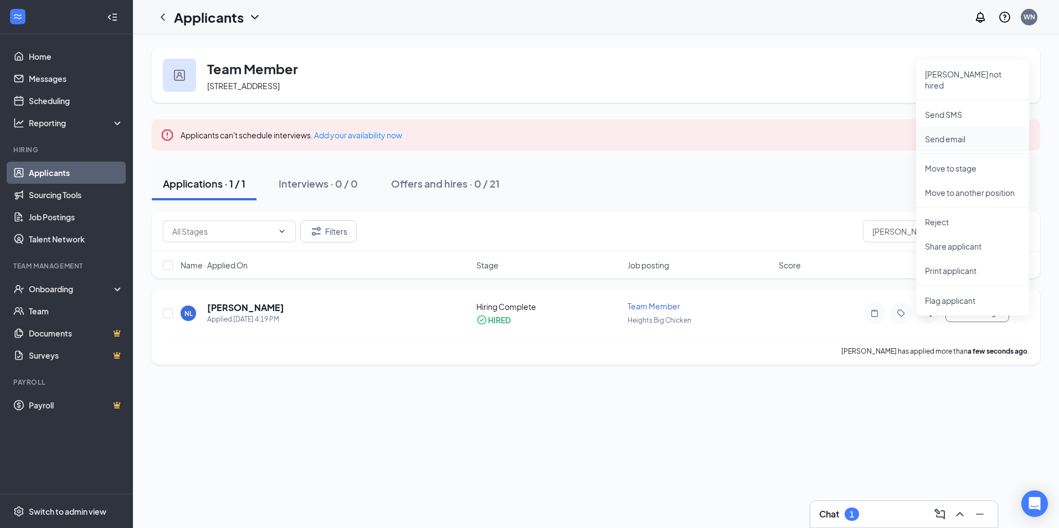
click at [953, 133] on p "Send email" at bounding box center [972, 138] width 95 height 11
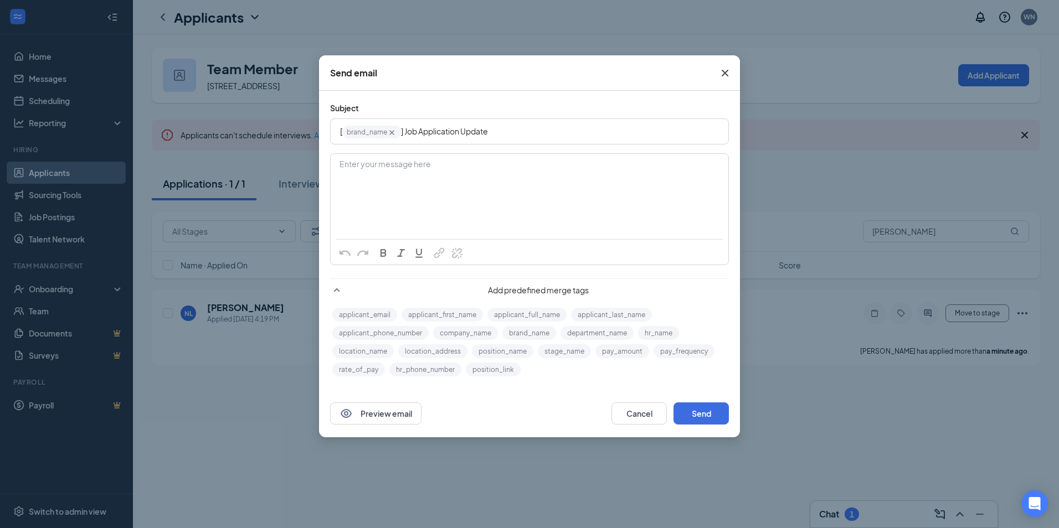
click at [721, 73] on icon "Cross" at bounding box center [724, 72] width 13 height 13
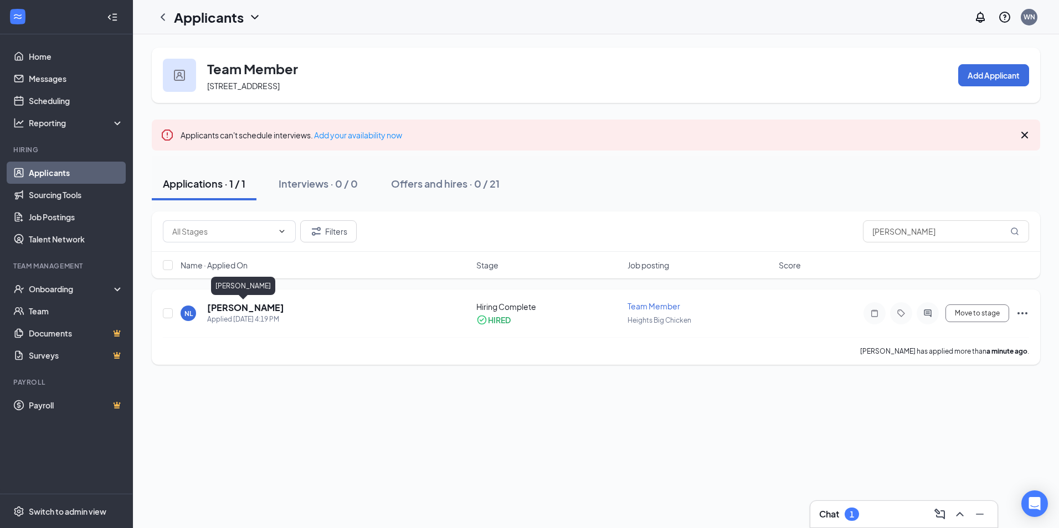
click at [237, 307] on h5 "[PERSON_NAME]" at bounding box center [245, 308] width 77 height 12
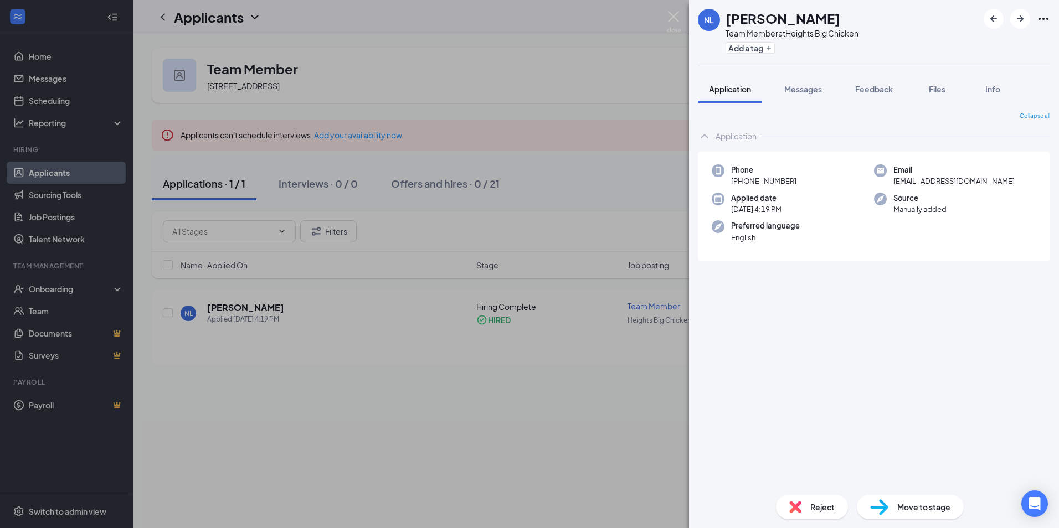
click at [608, 47] on div "NL Nohelia Luque Team Member at Heights Big Chicken Add a tag Application Messa…" at bounding box center [529, 264] width 1059 height 528
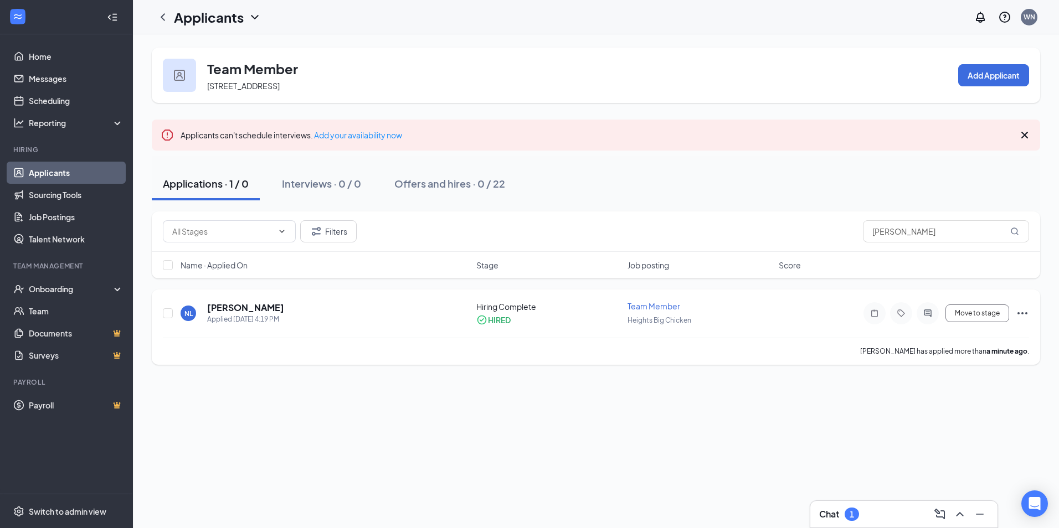
click at [1018, 312] on icon "Ellipses" at bounding box center [1022, 313] width 13 height 13
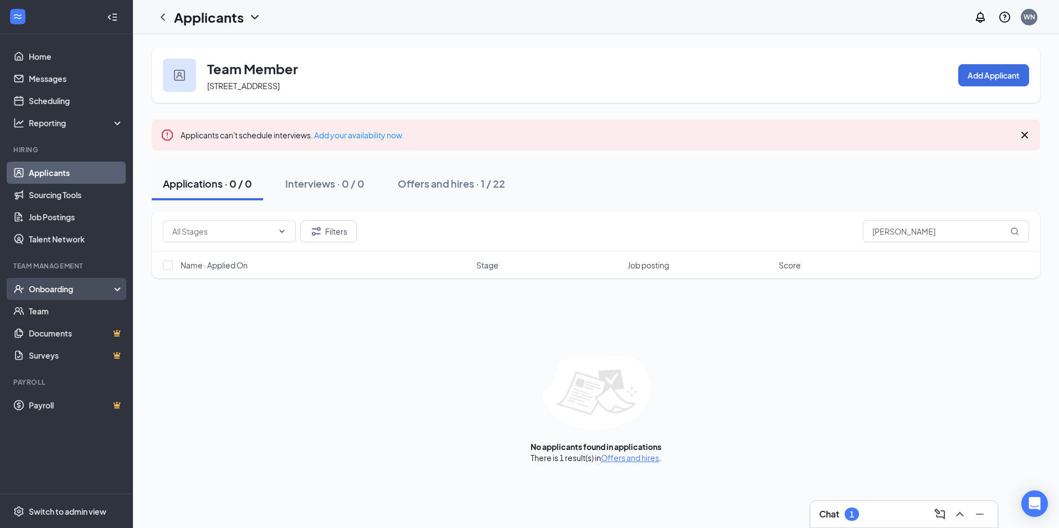
click at [67, 292] on div "Onboarding" at bounding box center [71, 289] width 85 height 11
click at [57, 290] on div "Onboarding" at bounding box center [71, 289] width 85 height 11
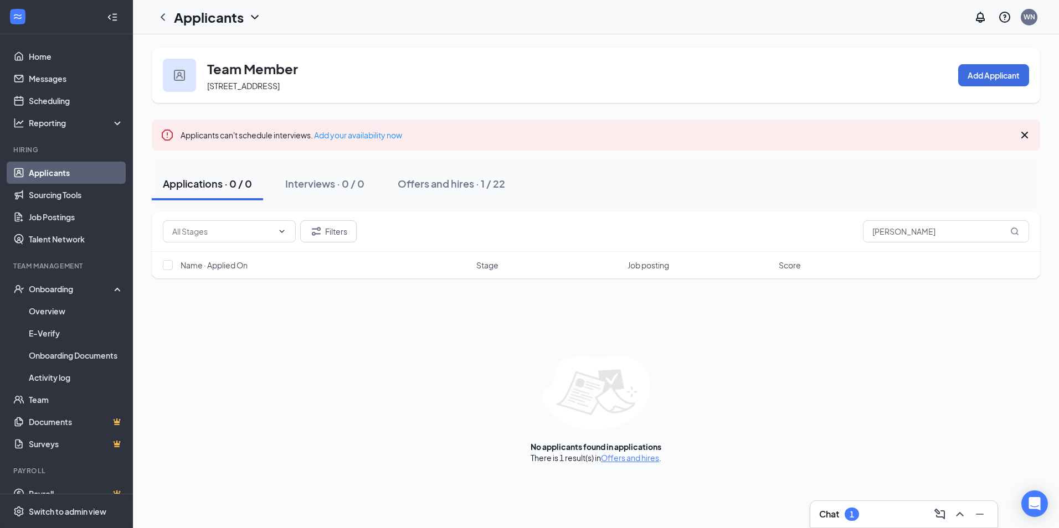
click at [340, 368] on div "No applicants found in applications There is 1 result(s) in Offers and hires ." at bounding box center [596, 409] width 889 height 107
click at [53, 171] on link "Applicants" at bounding box center [76, 173] width 95 height 22
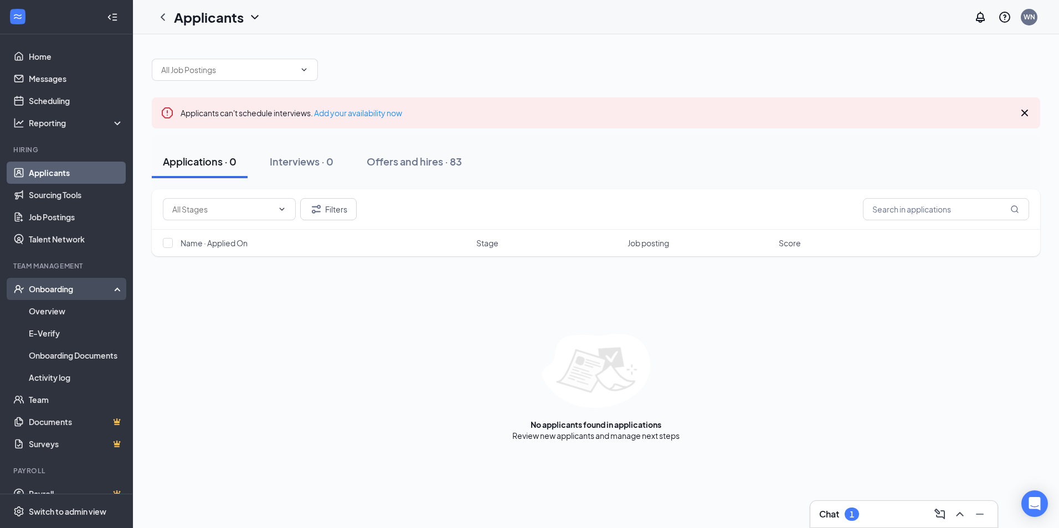
click at [64, 293] on div "Onboarding" at bounding box center [71, 289] width 85 height 11
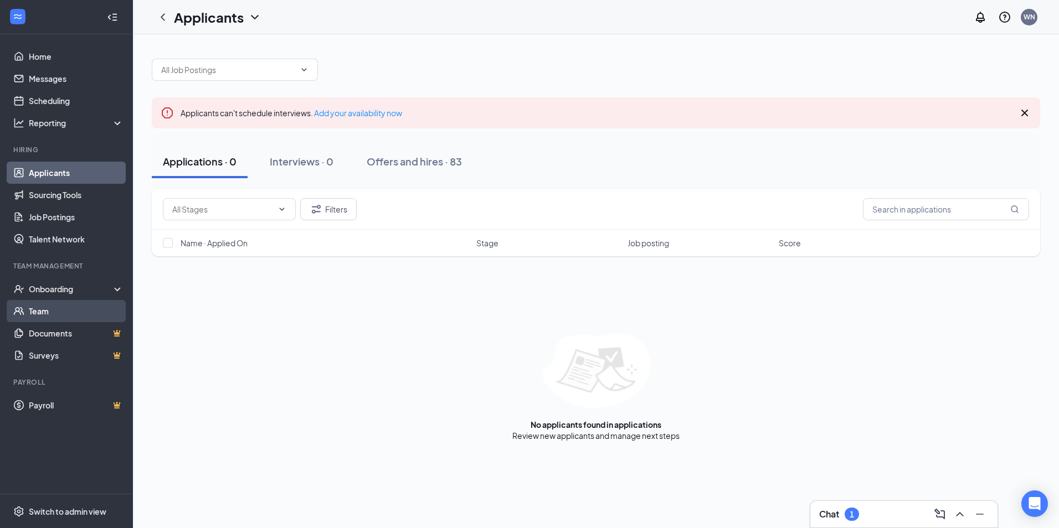
click at [36, 315] on link "Team" at bounding box center [76, 311] width 95 height 22
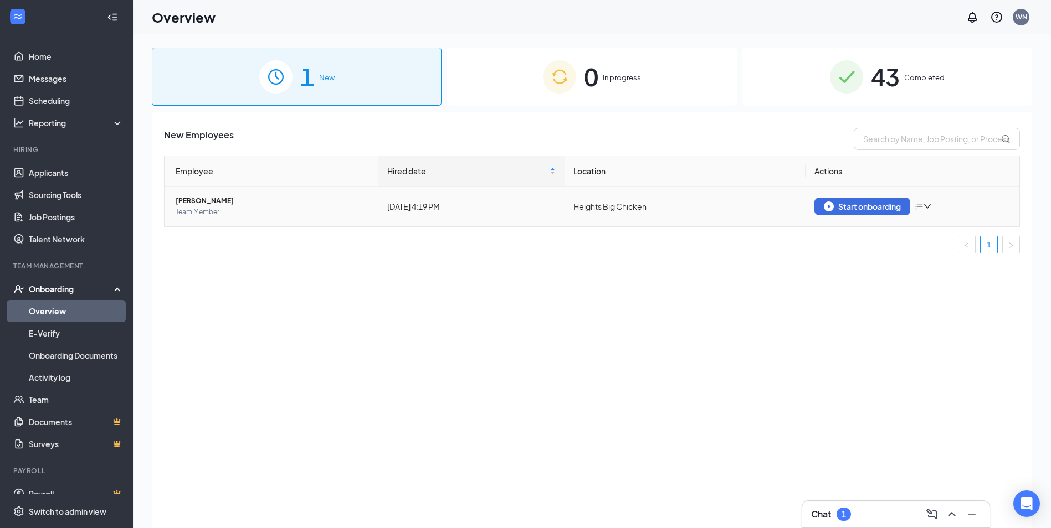
click at [930, 207] on icon "down" at bounding box center [927, 207] width 8 height 8
click at [884, 271] on div "New Employees Employee Hired date Location Actions [PERSON_NAME] Team Member [D…" at bounding box center [592, 334] width 880 height 444
click at [857, 203] on div "Start onboarding" at bounding box center [862, 207] width 77 height 10
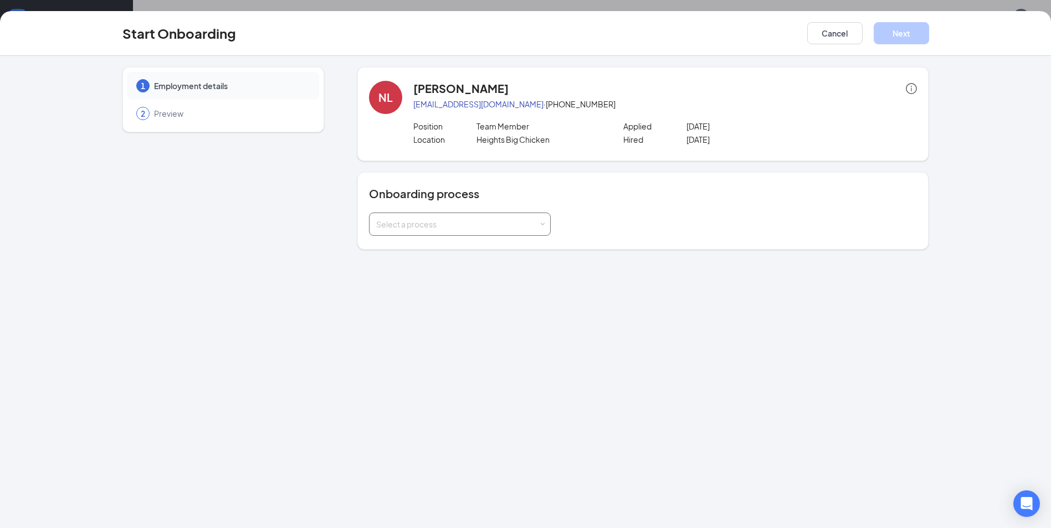
click at [490, 226] on div "Select a process" at bounding box center [457, 224] width 162 height 11
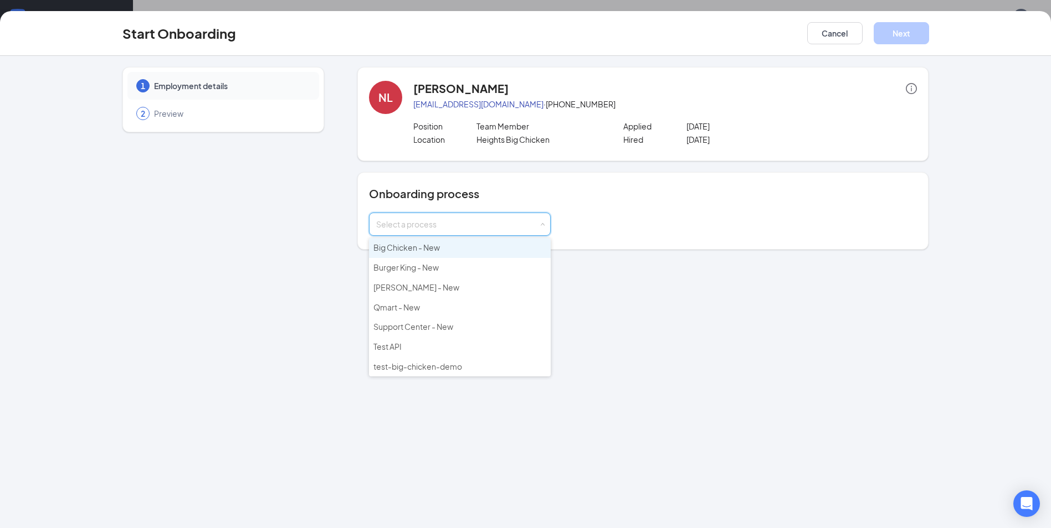
click at [426, 249] on span "Big Chicken - New" at bounding box center [406, 248] width 66 height 10
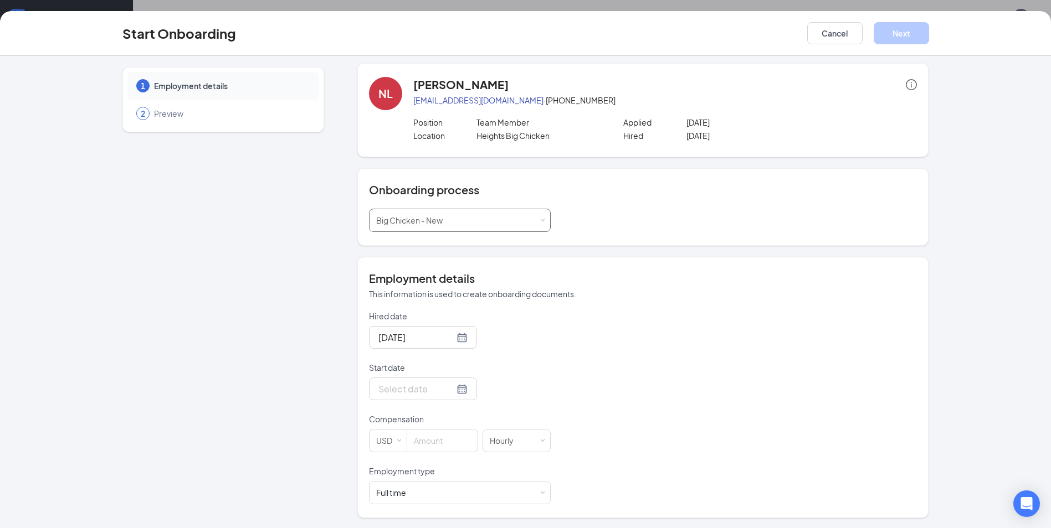
scroll to position [5, 0]
click at [452, 389] on div at bounding box center [422, 388] width 89 height 14
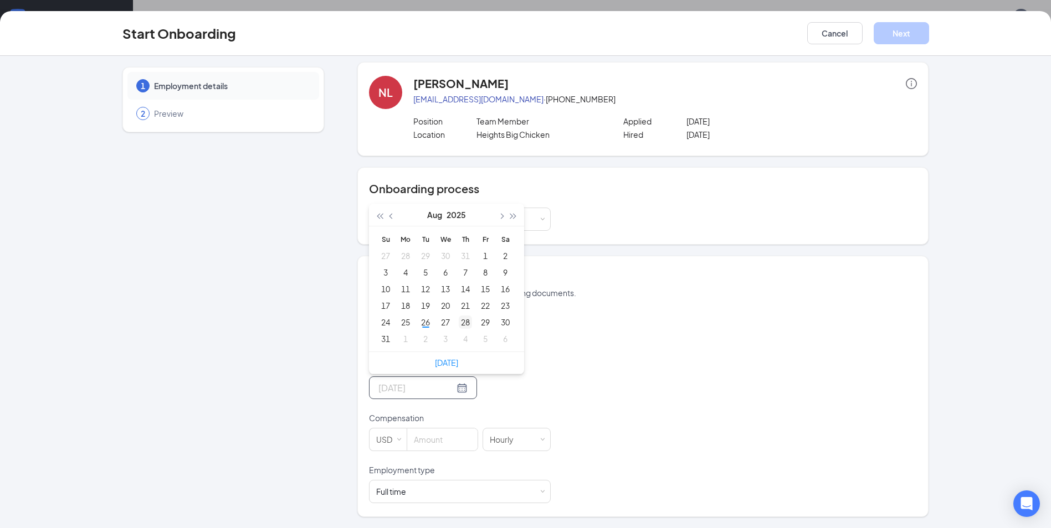
type input "[DATE]"
click at [462, 325] on div "28" at bounding box center [465, 322] width 13 height 13
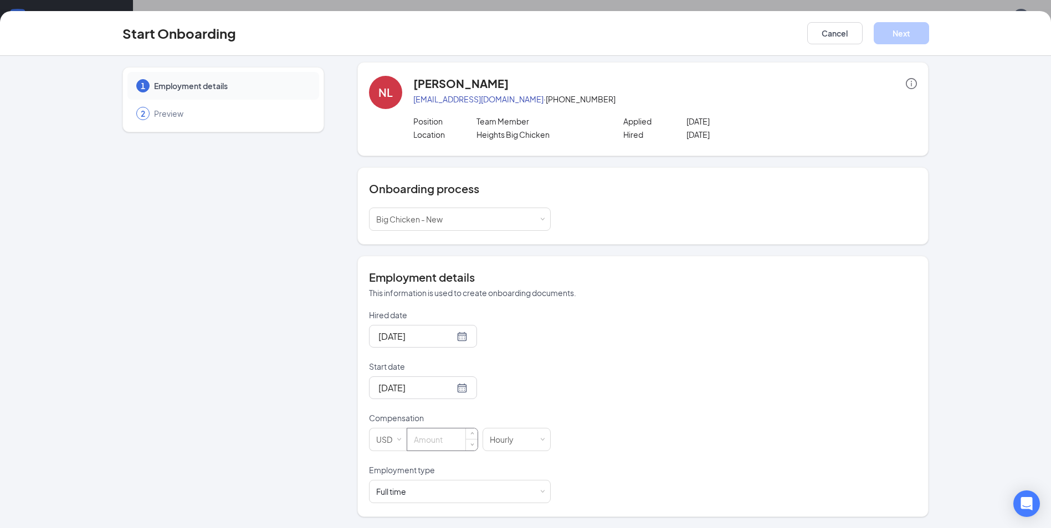
click at [448, 444] on input at bounding box center [442, 440] width 70 height 22
type input "11"
click at [897, 33] on button "Next" at bounding box center [901, 33] width 55 height 22
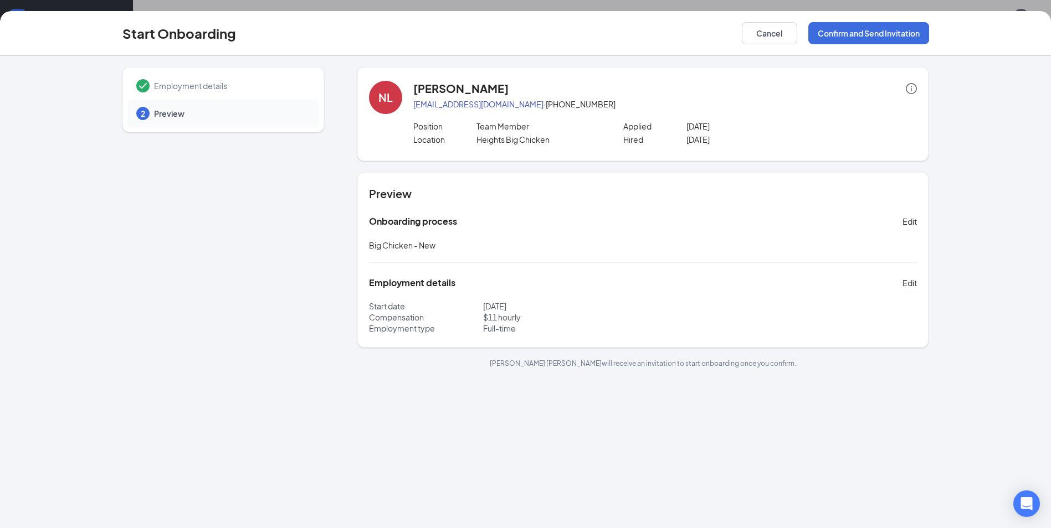
scroll to position [0, 0]
click at [868, 32] on button "Confirm and Send Invitation" at bounding box center [868, 33] width 121 height 22
